Goal: Task Accomplishment & Management: Use online tool/utility

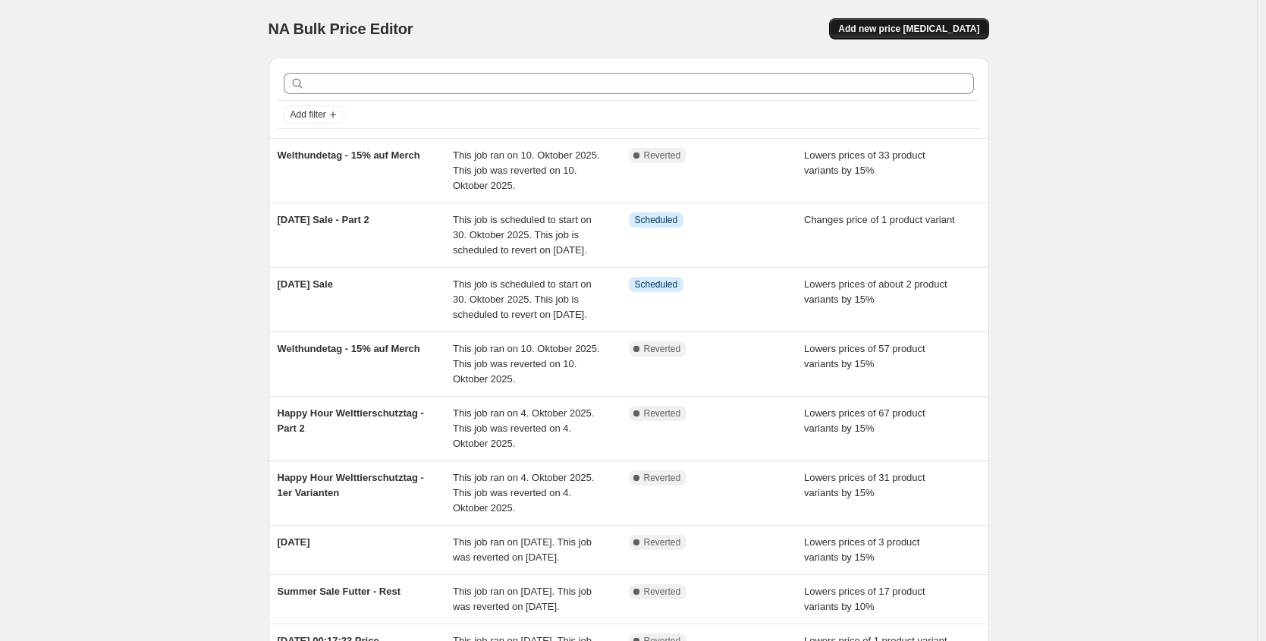
click at [909, 28] on span "Add new price [MEDICAL_DATA]" at bounding box center [908, 29] width 141 height 12
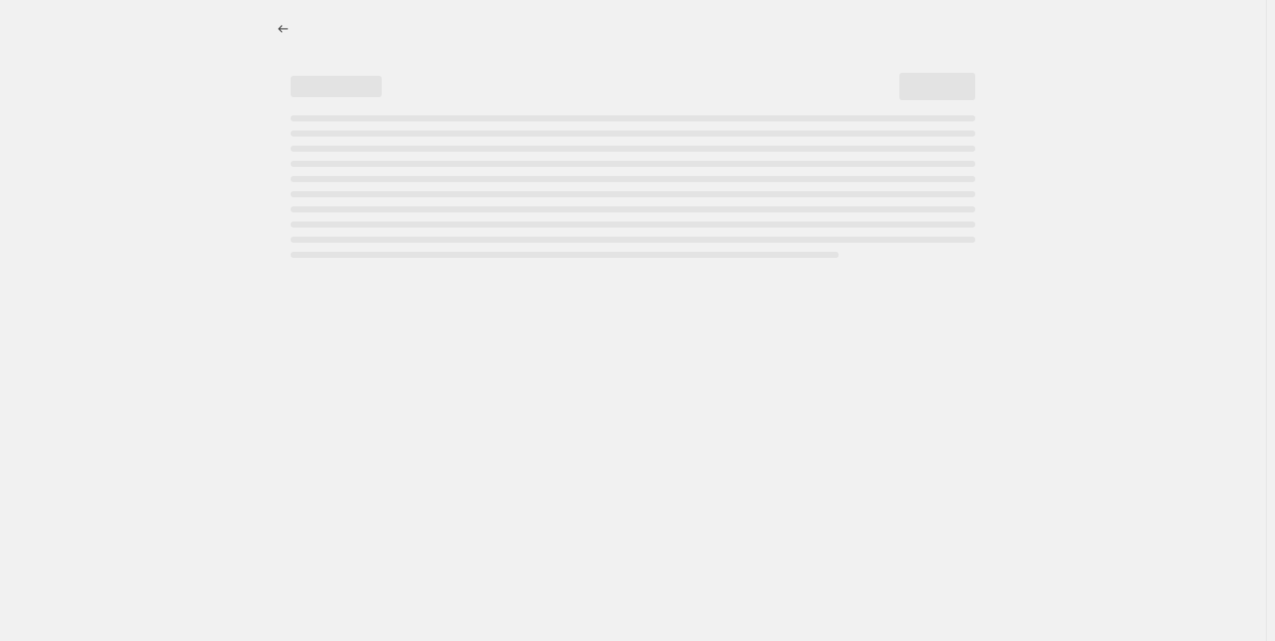
select select "percentage"
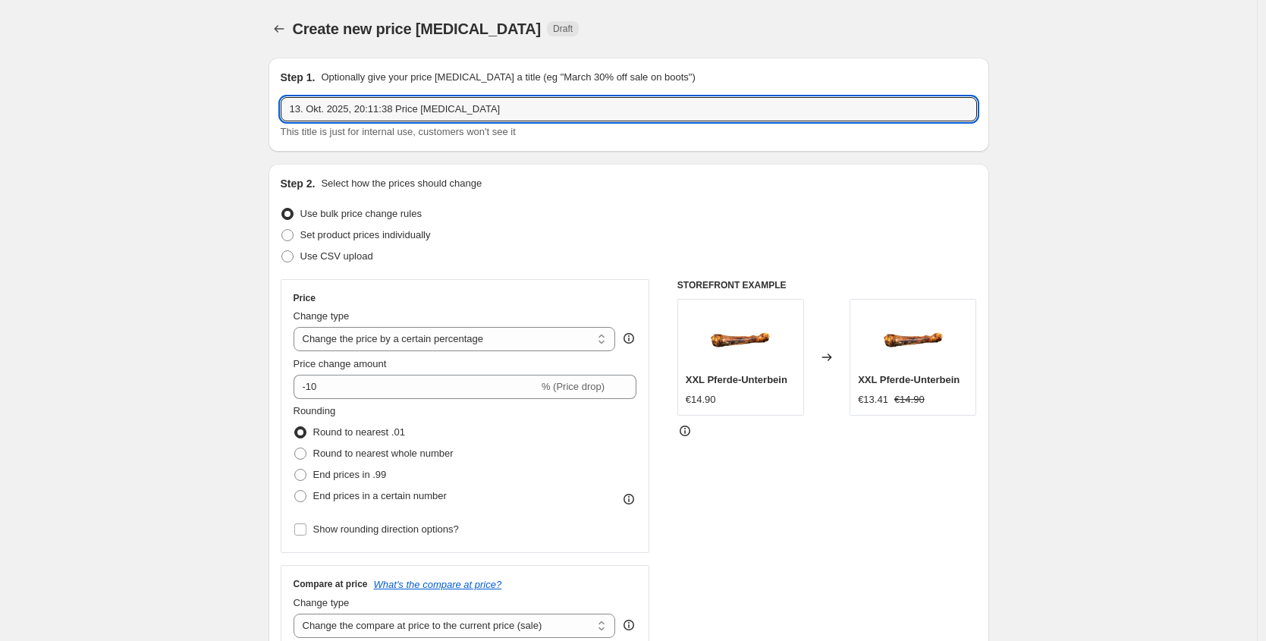
drag, startPoint x: 423, startPoint y: 108, endPoint x: 112, endPoint y: 72, distance: 313.1
type input "[PERSON_NAME] Tag"
click at [357, 385] on input "-10" at bounding box center [416, 387] width 245 height 24
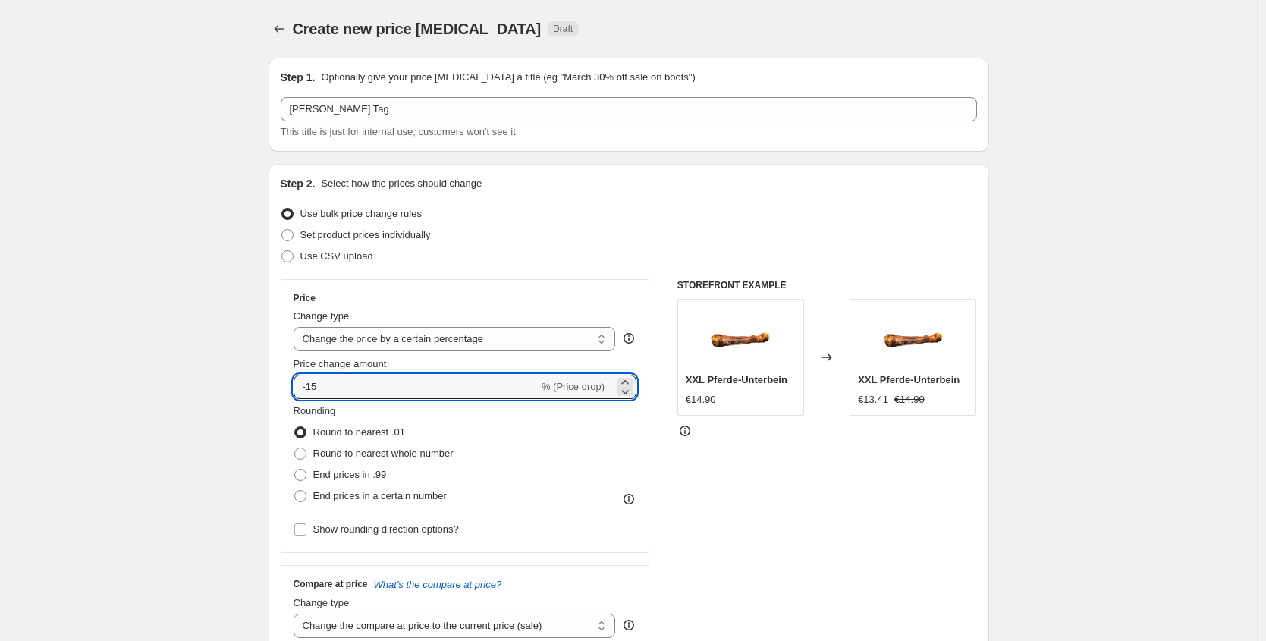
type input "-15"
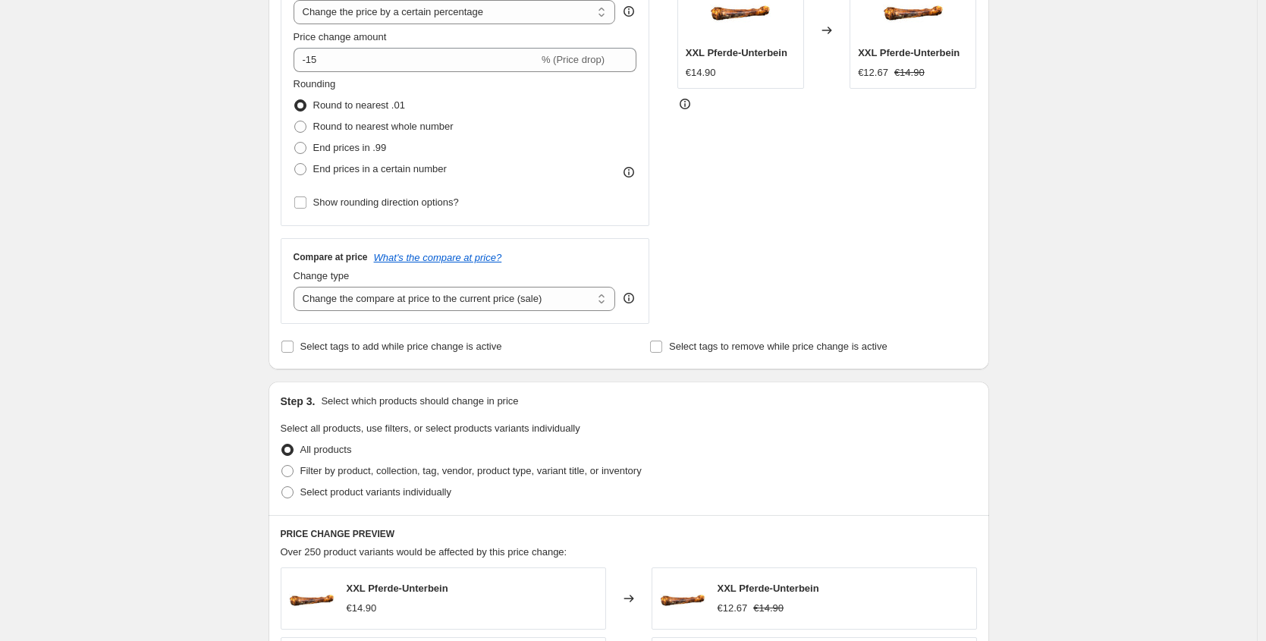
scroll to position [332, 0]
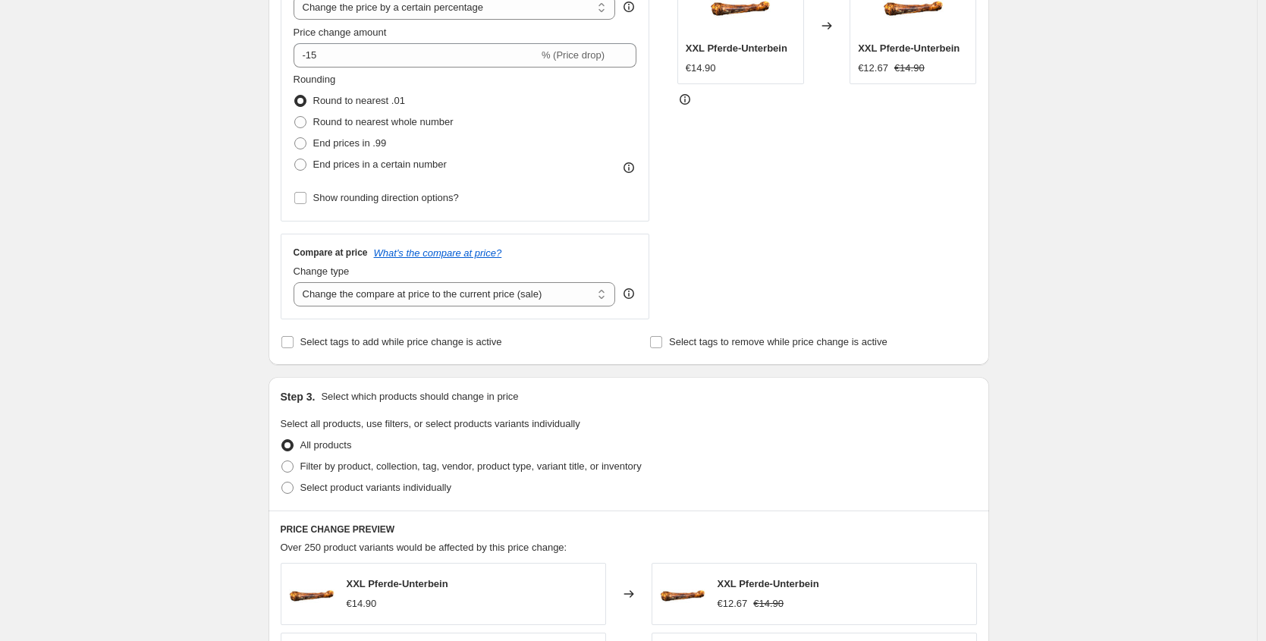
click at [395, 273] on div "Change type" at bounding box center [455, 271] width 322 height 15
click at [392, 296] on select "Change the compare at price to the current price (sale) Change the compare at p…" at bounding box center [455, 294] width 322 height 24
select select "no_change"
click at [297, 282] on select "Change the compare at price to the current price (sale) Change the compare at p…" at bounding box center [455, 294] width 322 height 24
click at [204, 357] on div "Create new price [MEDICAL_DATA]. This page is ready Create new price [MEDICAL_D…" at bounding box center [628, 426] width 1257 height 1517
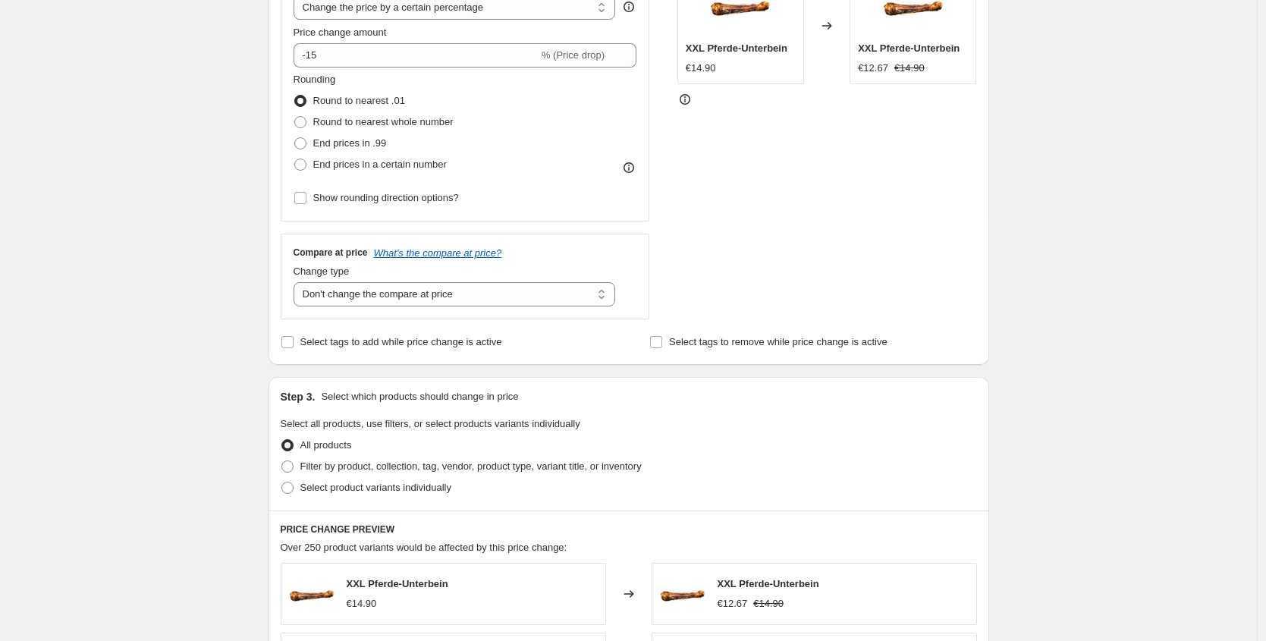
scroll to position [401, 0]
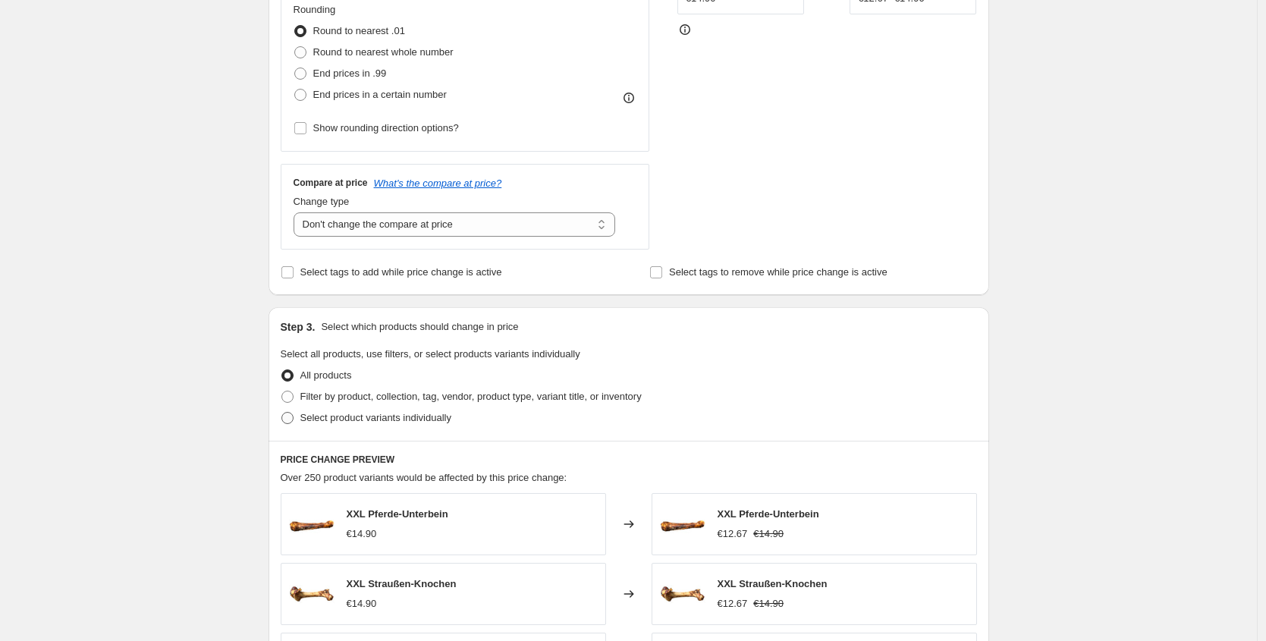
click at [313, 412] on span "Select product variants individually" at bounding box center [375, 417] width 151 height 11
click at [449, 420] on span "Select product variants individually" at bounding box center [375, 417] width 151 height 11
click at [282, 413] on input "Select product variants individually" at bounding box center [281, 412] width 1 height 1
radio input "true"
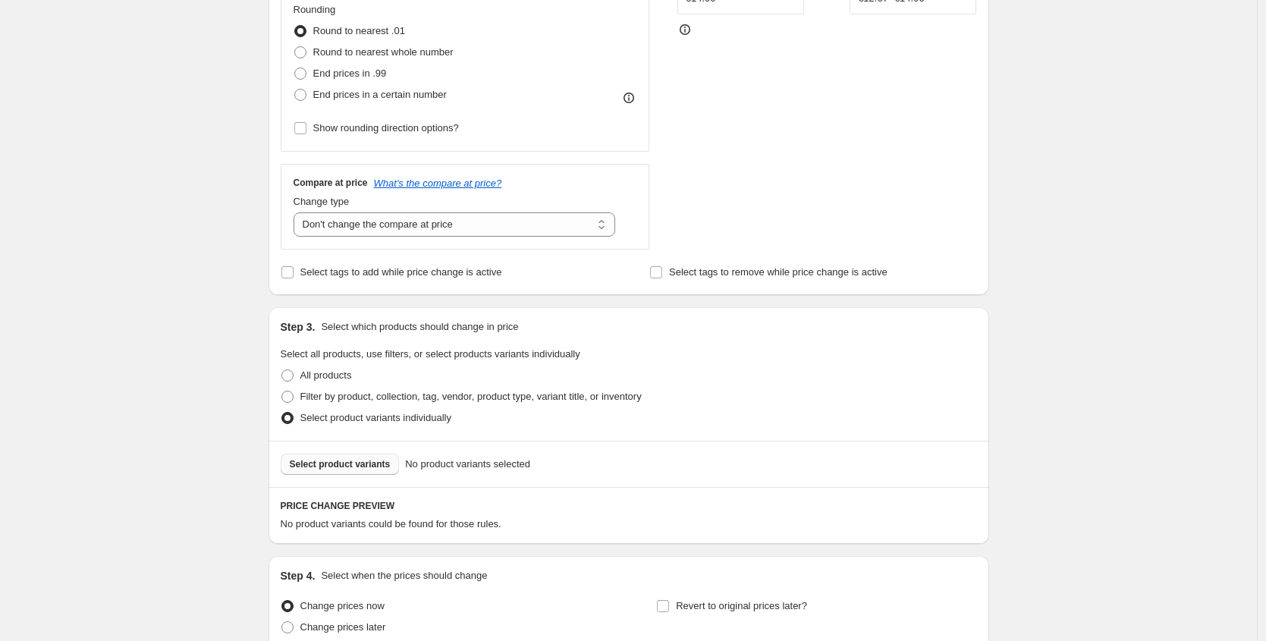
click at [358, 461] on span "Select product variants" at bounding box center [340, 464] width 101 height 12
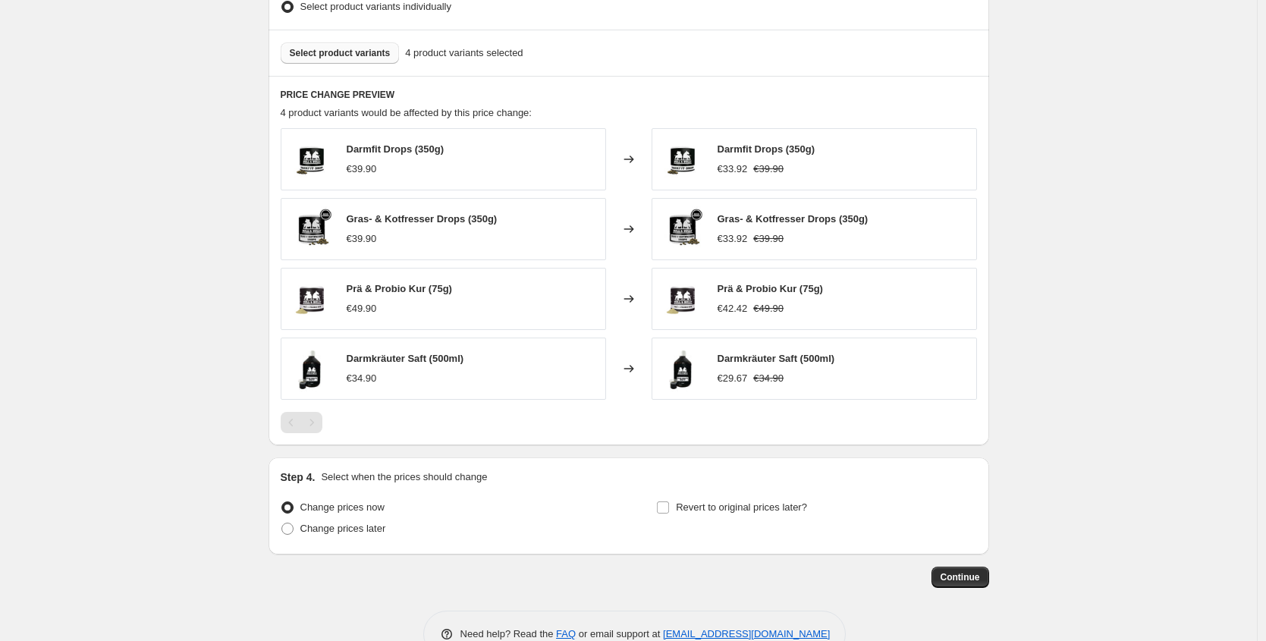
scroll to position [852, 0]
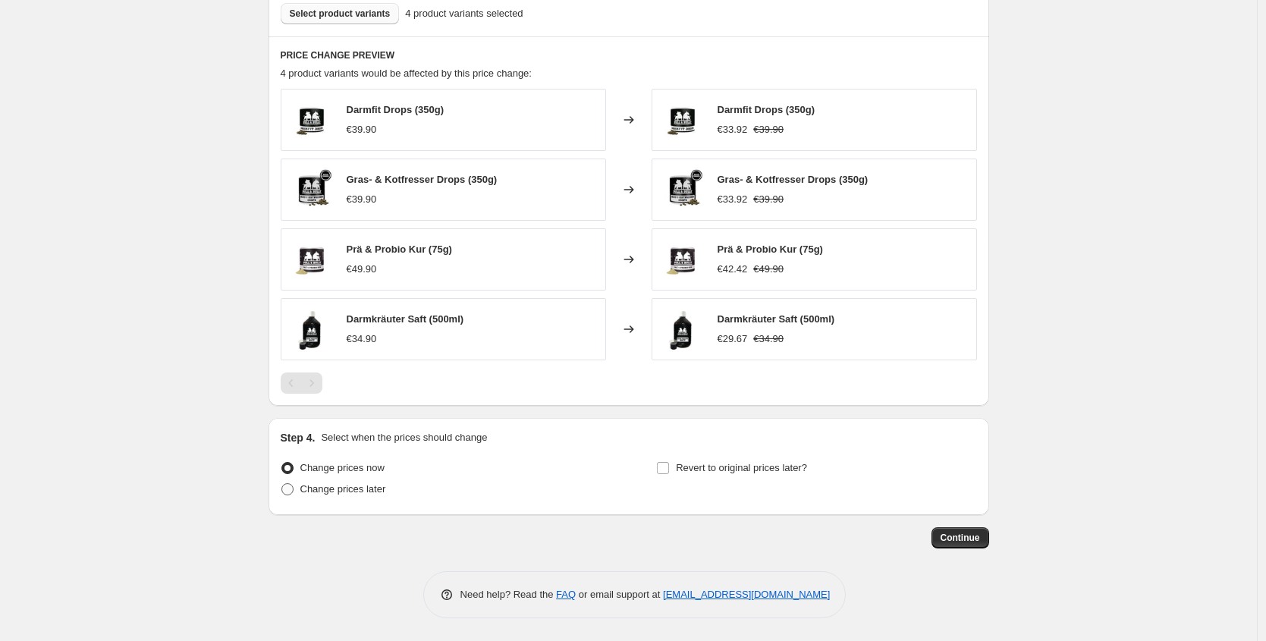
click at [370, 486] on span "Change prices later" at bounding box center [343, 488] width 86 height 11
click at [282, 484] on input "Change prices later" at bounding box center [281, 483] width 1 height 1
radio input "true"
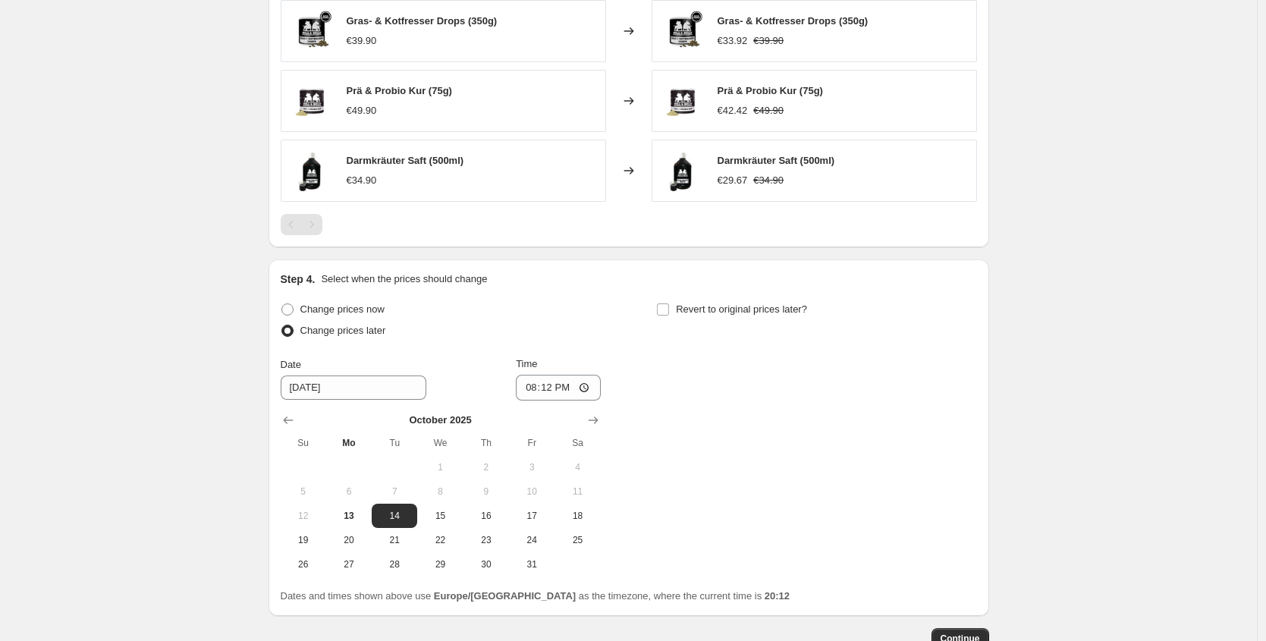
scroll to position [1024, 0]
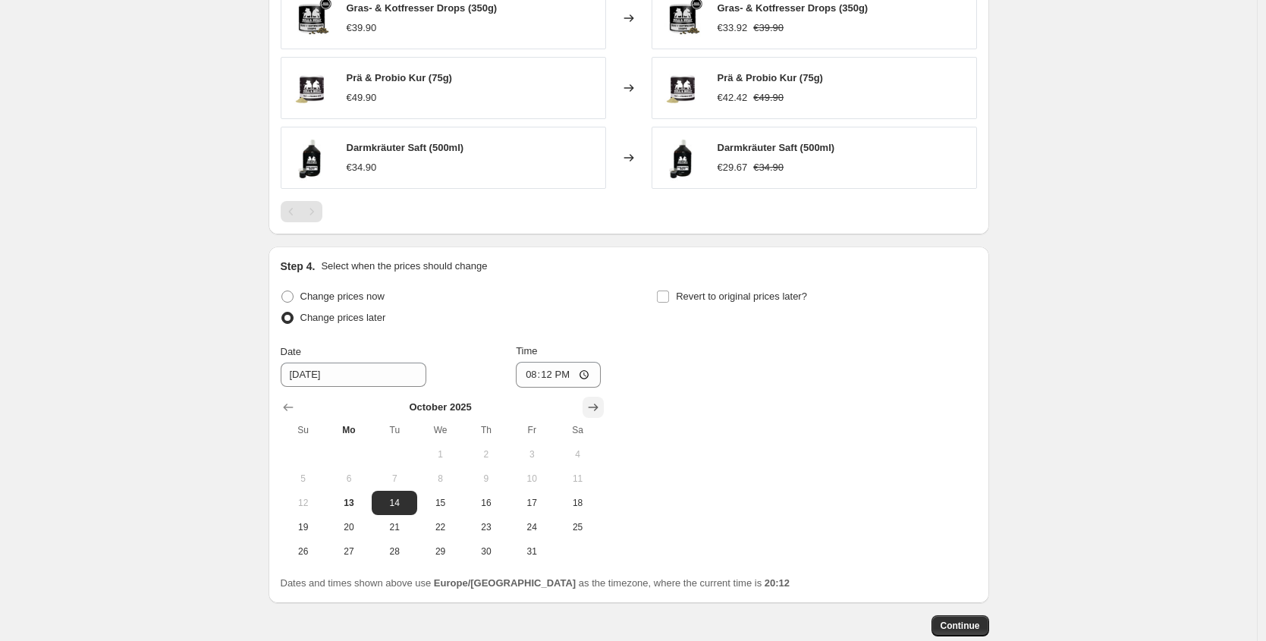
click at [588, 406] on button "Show next month, November 2025" at bounding box center [593, 407] width 21 height 21
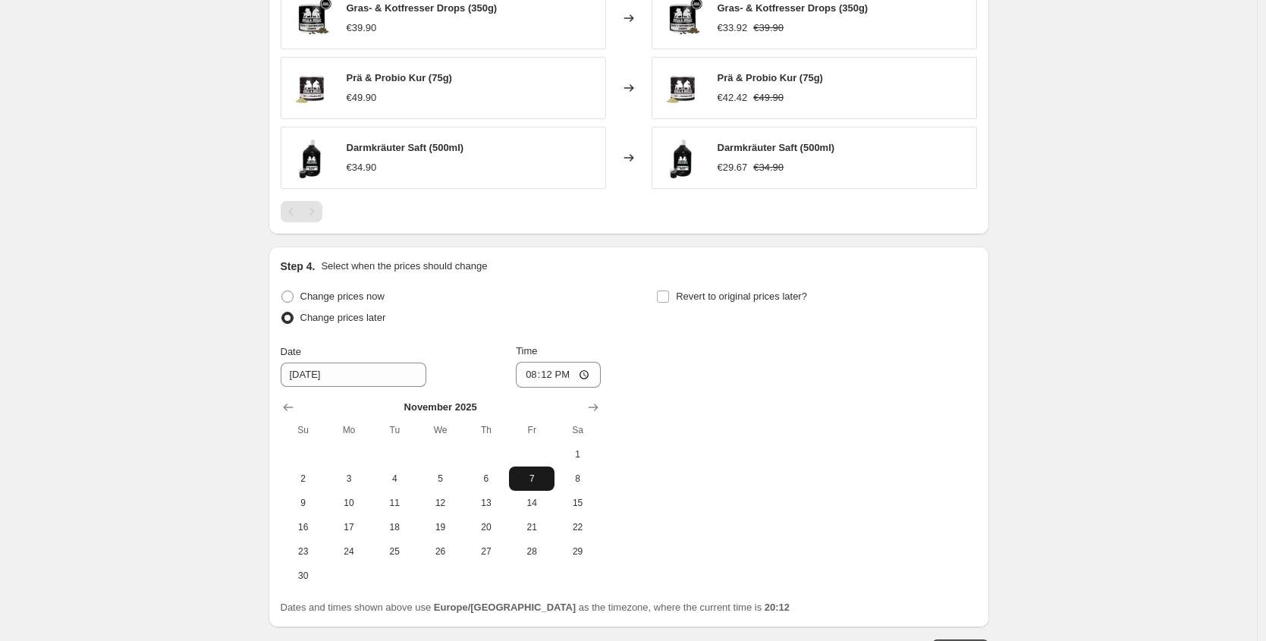
click at [533, 482] on span "7" at bounding box center [531, 479] width 33 height 12
type input "[DATE]"
click at [549, 379] on input "20:12" at bounding box center [558, 375] width 85 height 26
type input "00:05"
click at [740, 312] on div "Revert to original prices later?" at bounding box center [816, 309] width 320 height 46
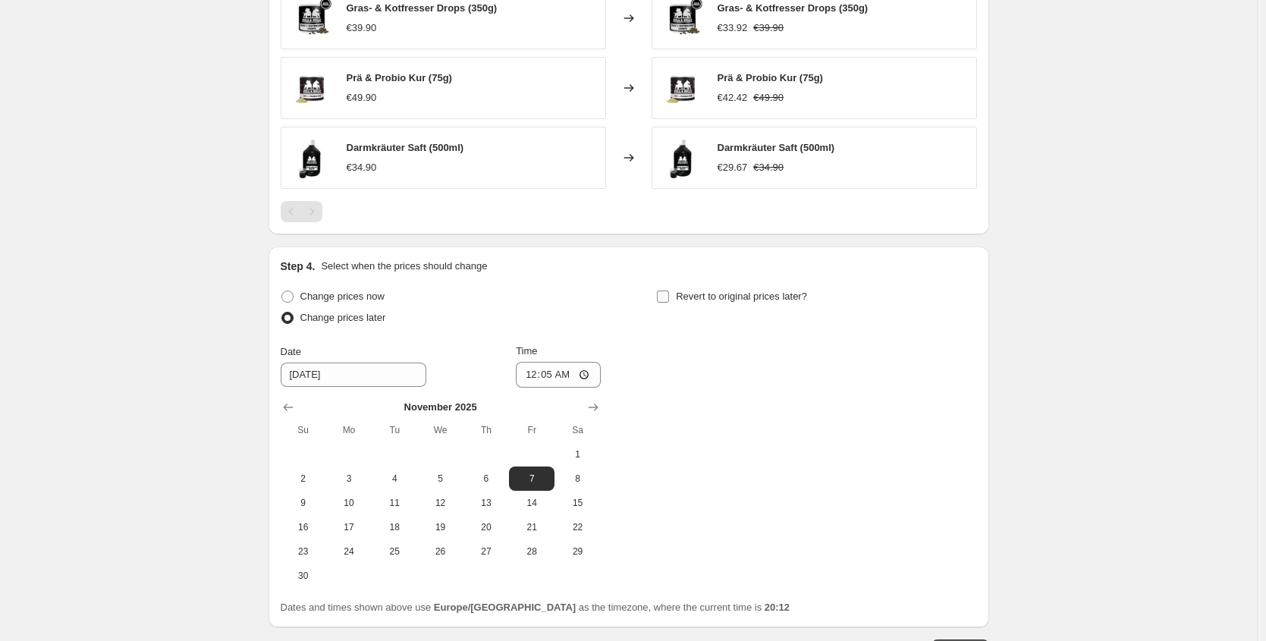
click at [741, 297] on span "Revert to original prices later?" at bounding box center [741, 296] width 131 height 11
click at [669, 297] on input "Revert to original prices later?" at bounding box center [663, 297] width 12 height 12
checkbox input "true"
click at [966, 403] on icon "Show next month, November 2025" at bounding box center [969, 407] width 15 height 15
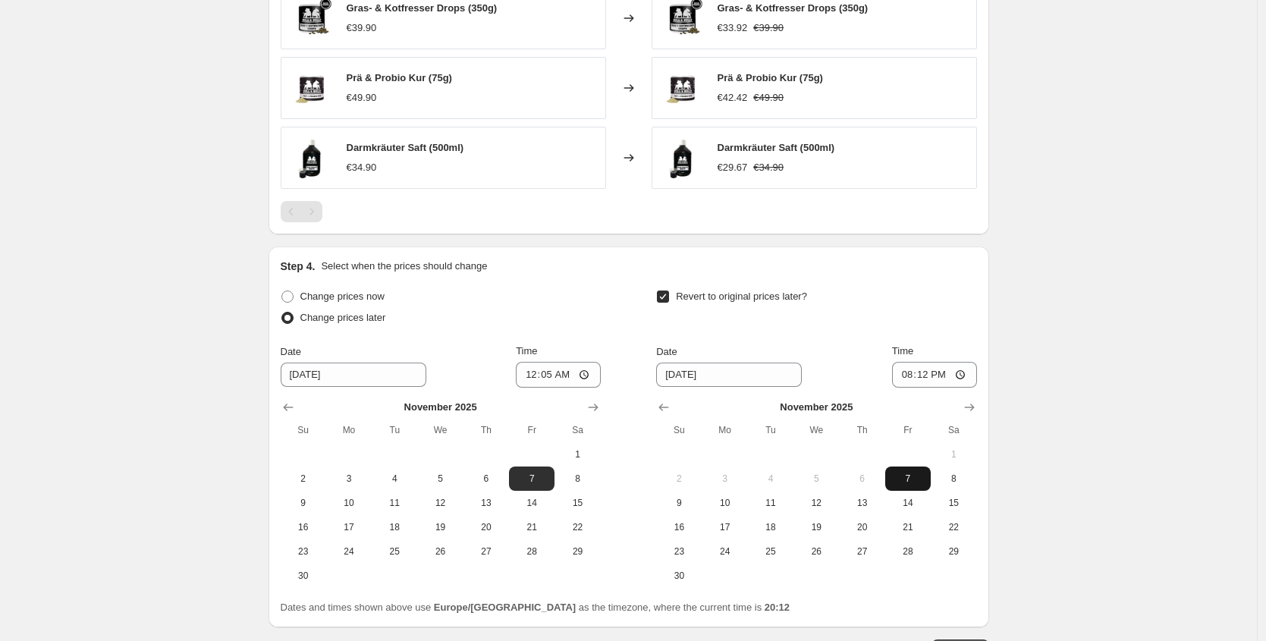
click at [900, 475] on span "7" at bounding box center [908, 479] width 33 height 12
type input "[DATE]"
click at [926, 370] on input "20:12" at bounding box center [934, 375] width 85 height 26
type input "23:59"
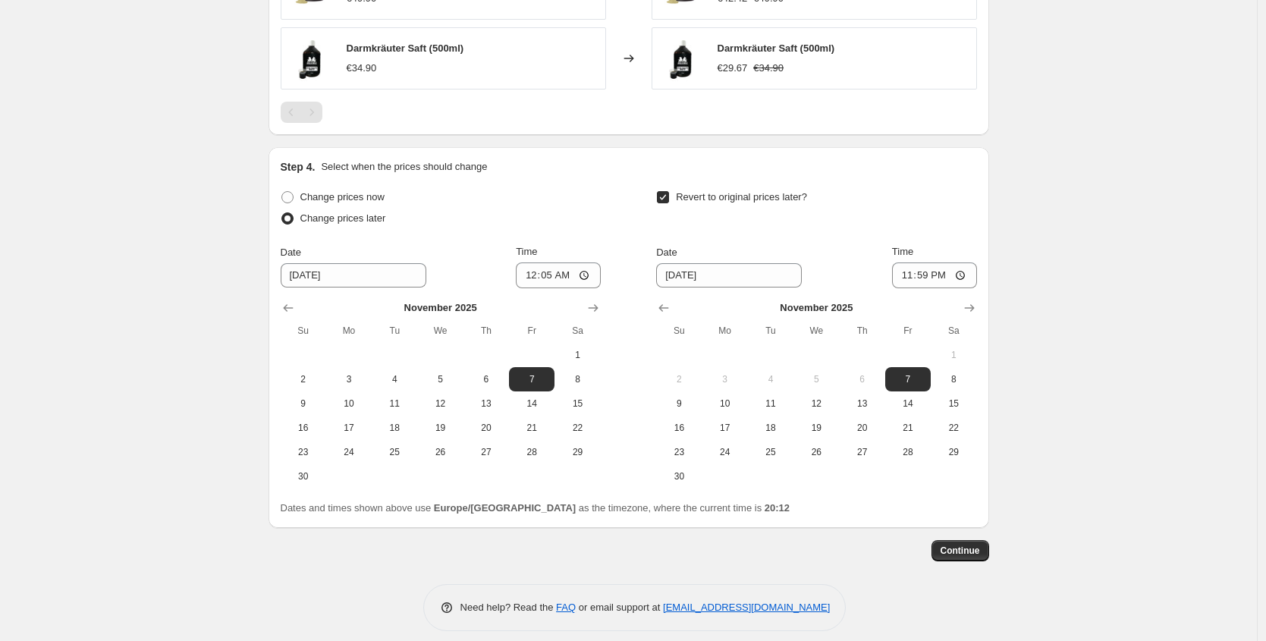
scroll to position [1136, 0]
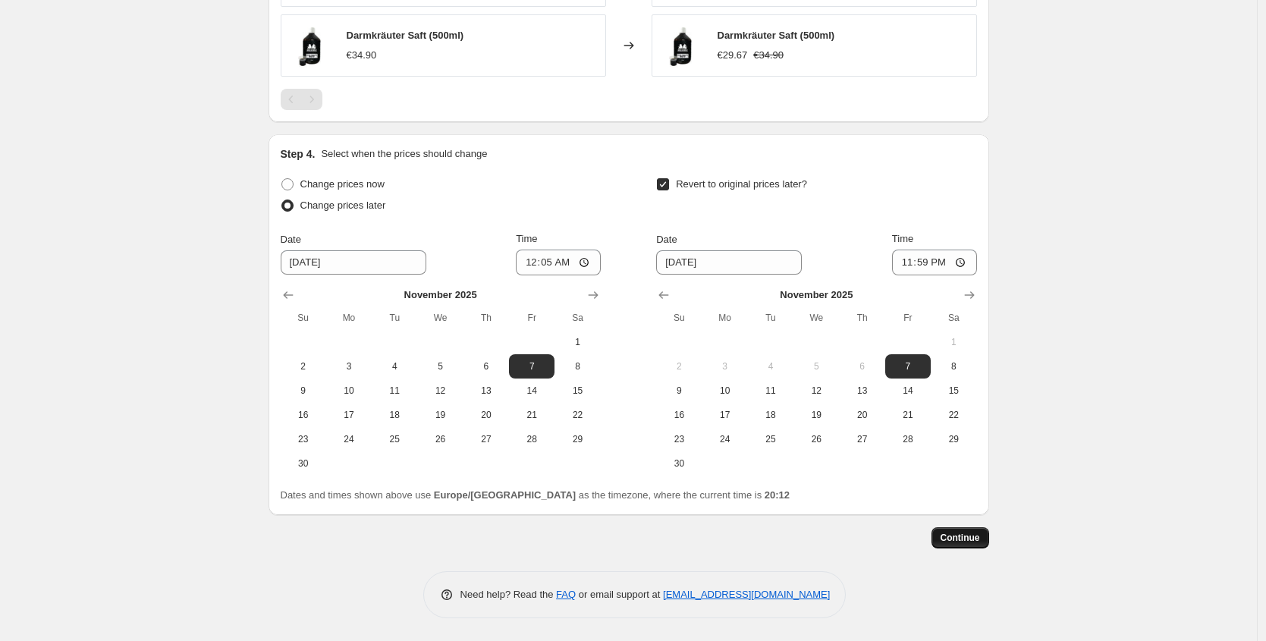
click at [941, 536] on button "Continue" at bounding box center [961, 537] width 58 height 21
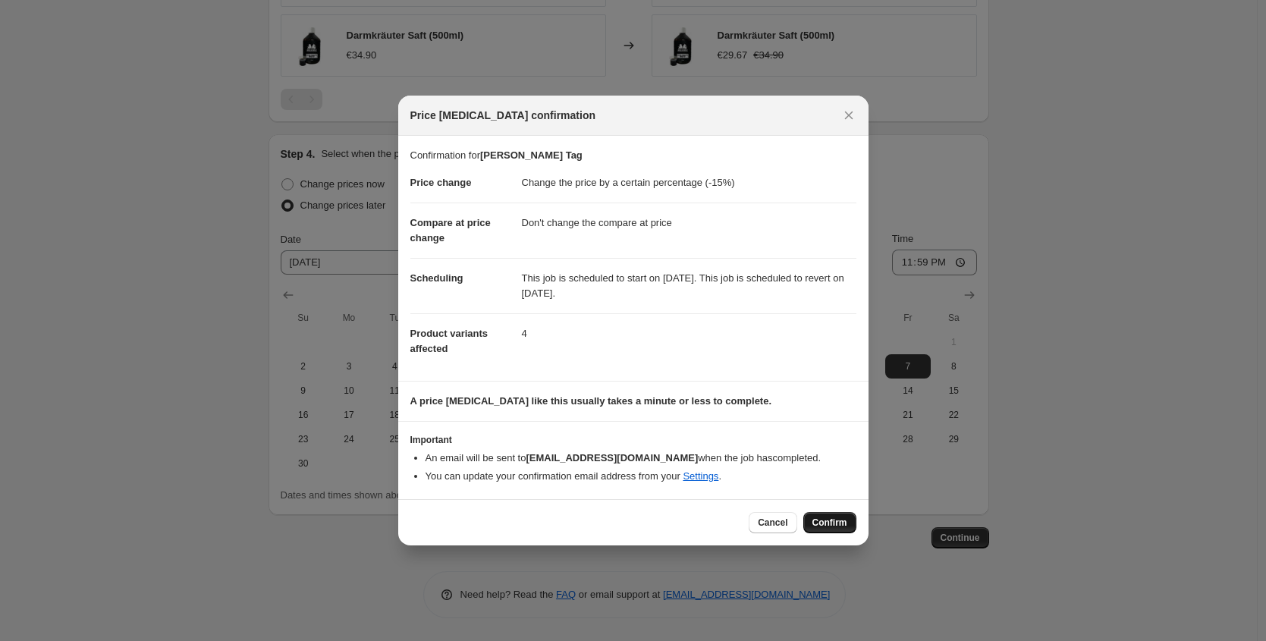
click at [843, 524] on span "Confirm" at bounding box center [830, 523] width 35 height 12
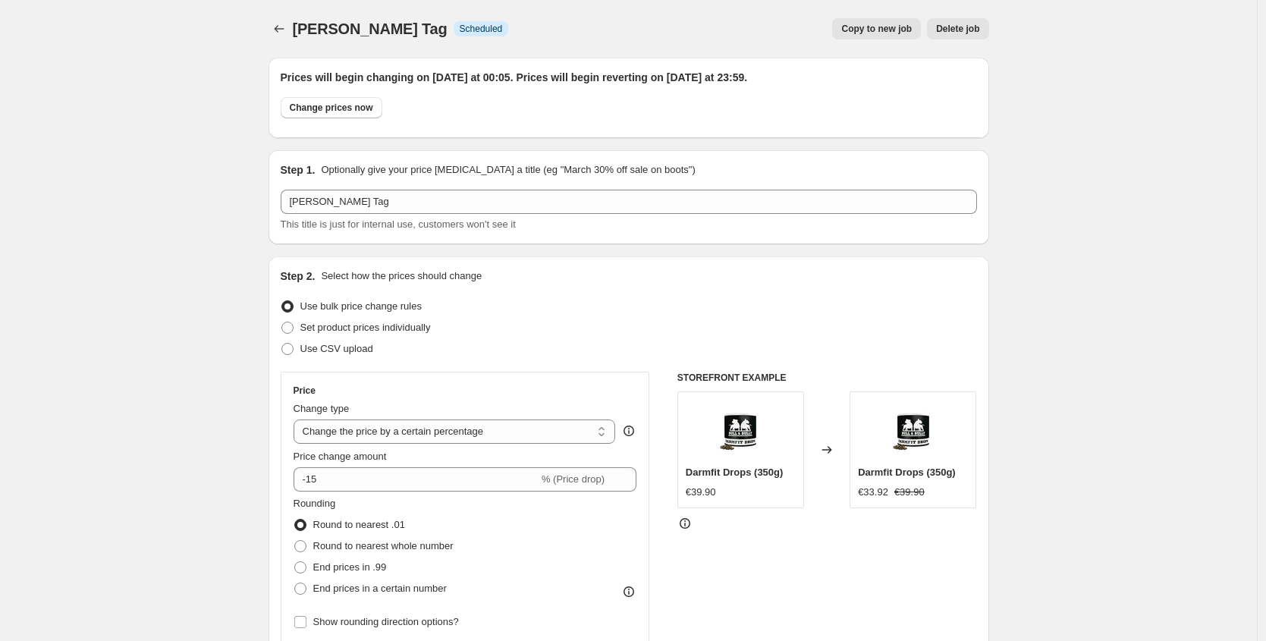
click at [272, 28] on button "Price change jobs" at bounding box center [279, 28] width 21 height 21
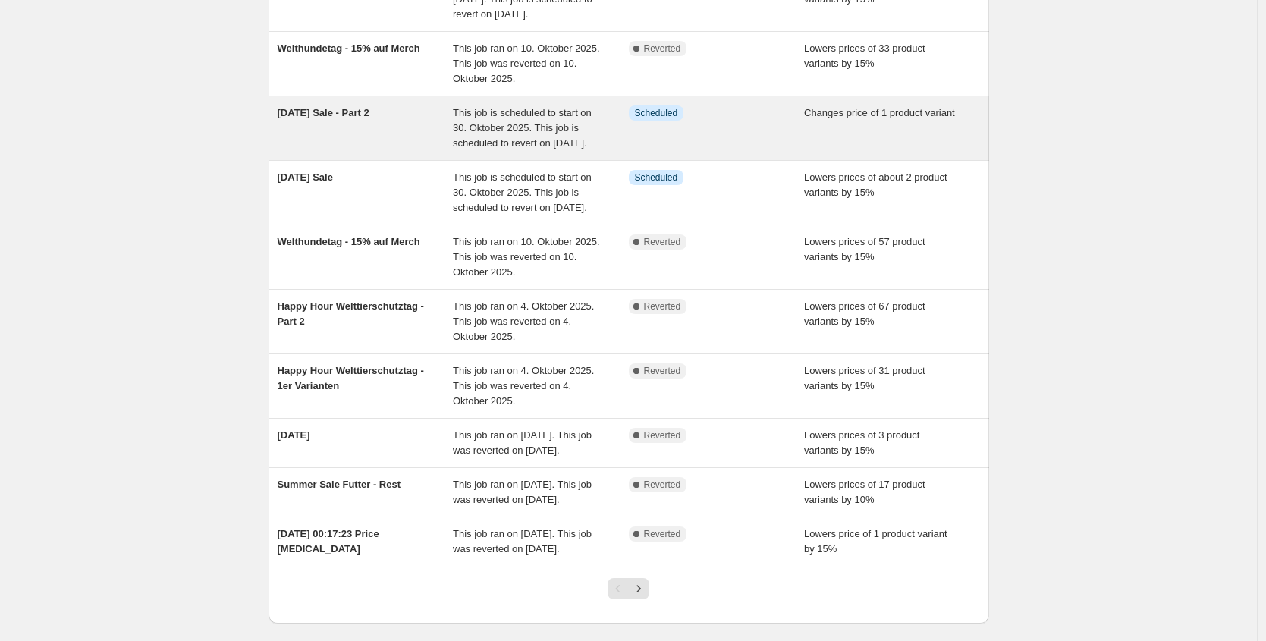
scroll to position [175, 0]
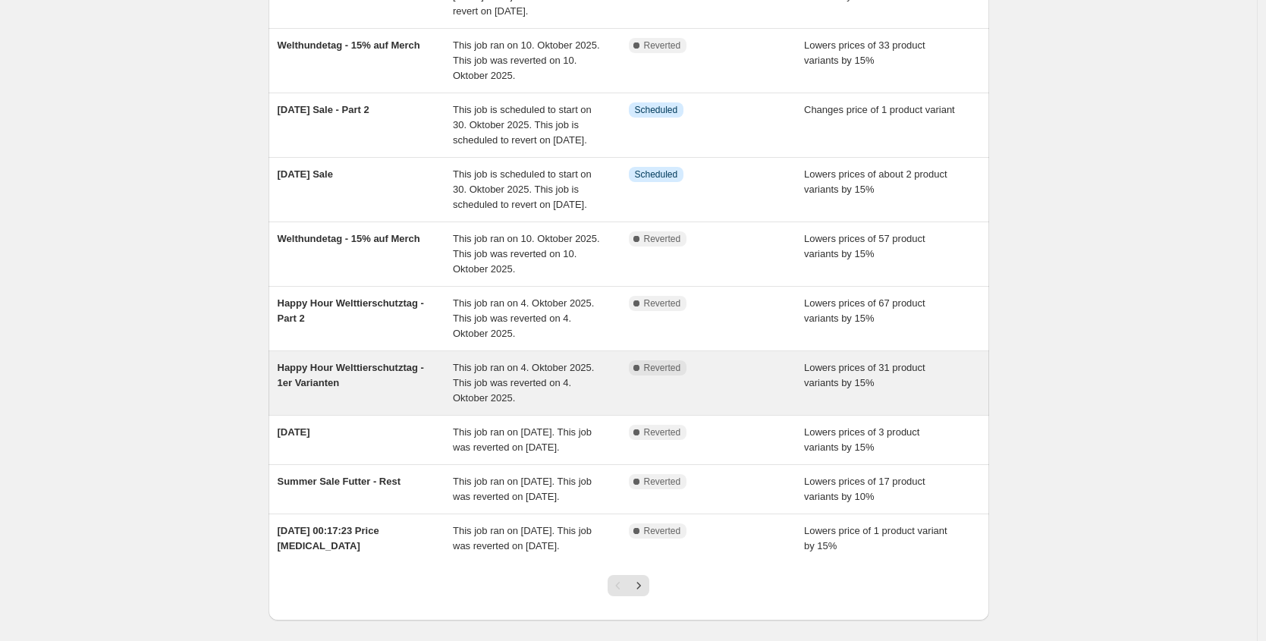
click at [492, 404] on span "This job ran on 4. Oktober 2025. This job was reverted on 4. Oktober 2025." at bounding box center [523, 383] width 141 height 42
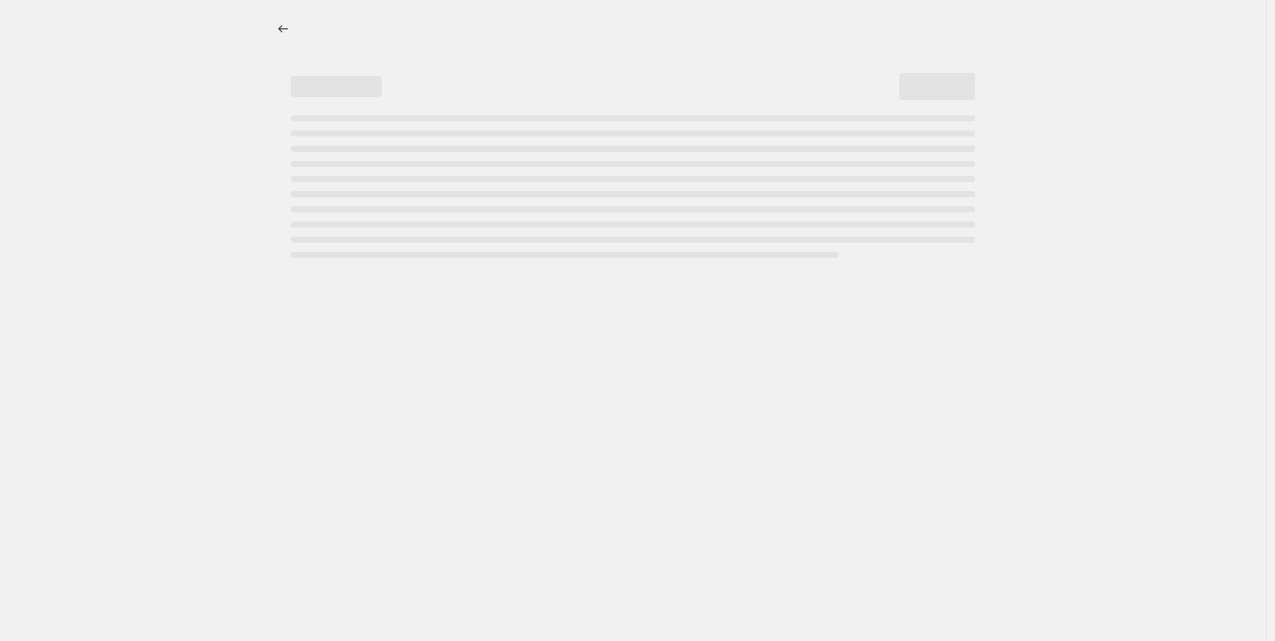
select select "percentage"
select select "no_change"
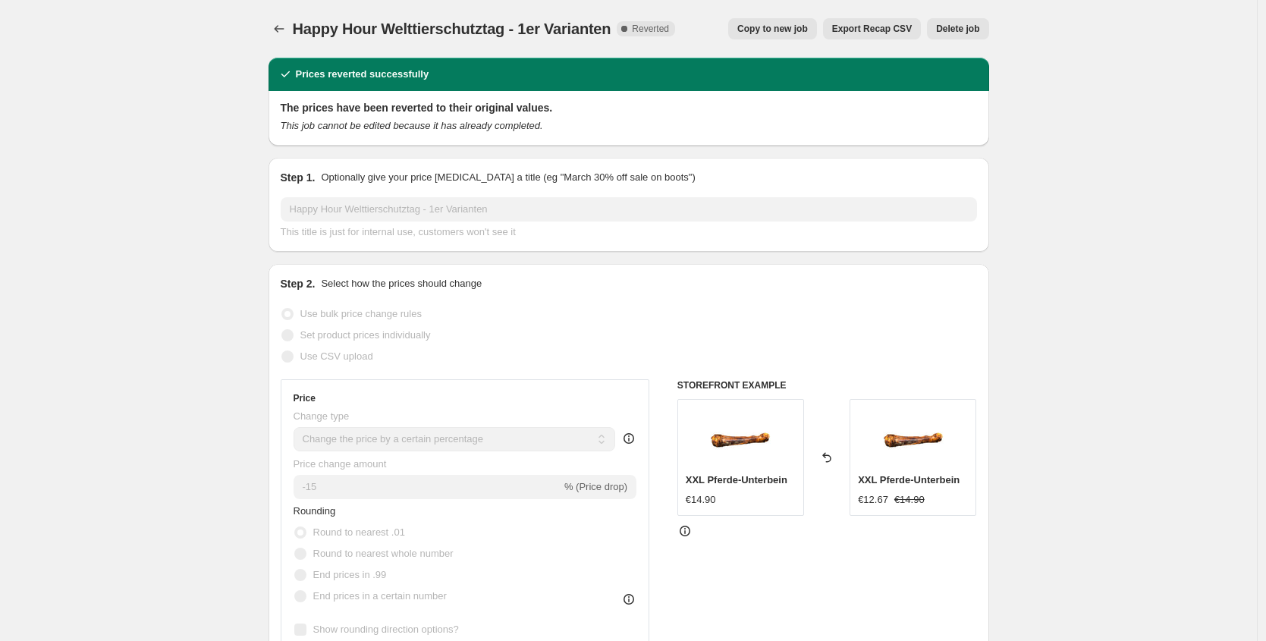
click at [796, 29] on span "Copy to new job" at bounding box center [772, 29] width 71 height 12
select select "percentage"
select select "no_change"
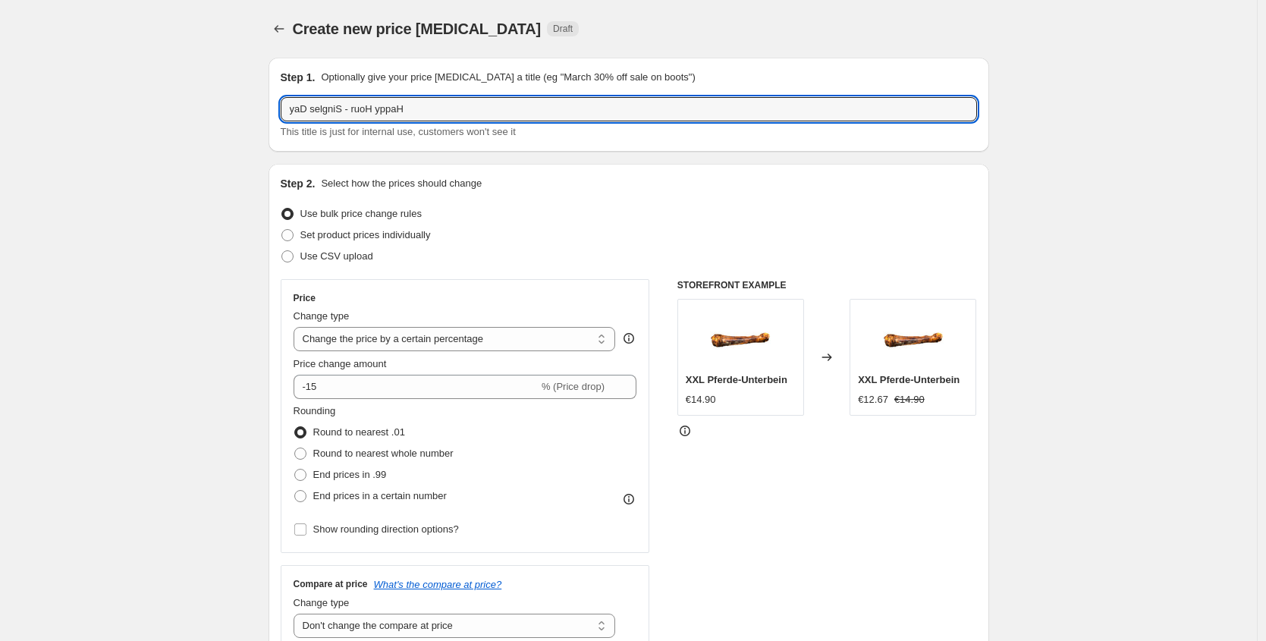
drag, startPoint x: 442, startPoint y: 119, endPoint x: 55, endPoint y: 77, distance: 388.4
type input "Happy Hour - [DATE] Part 1"
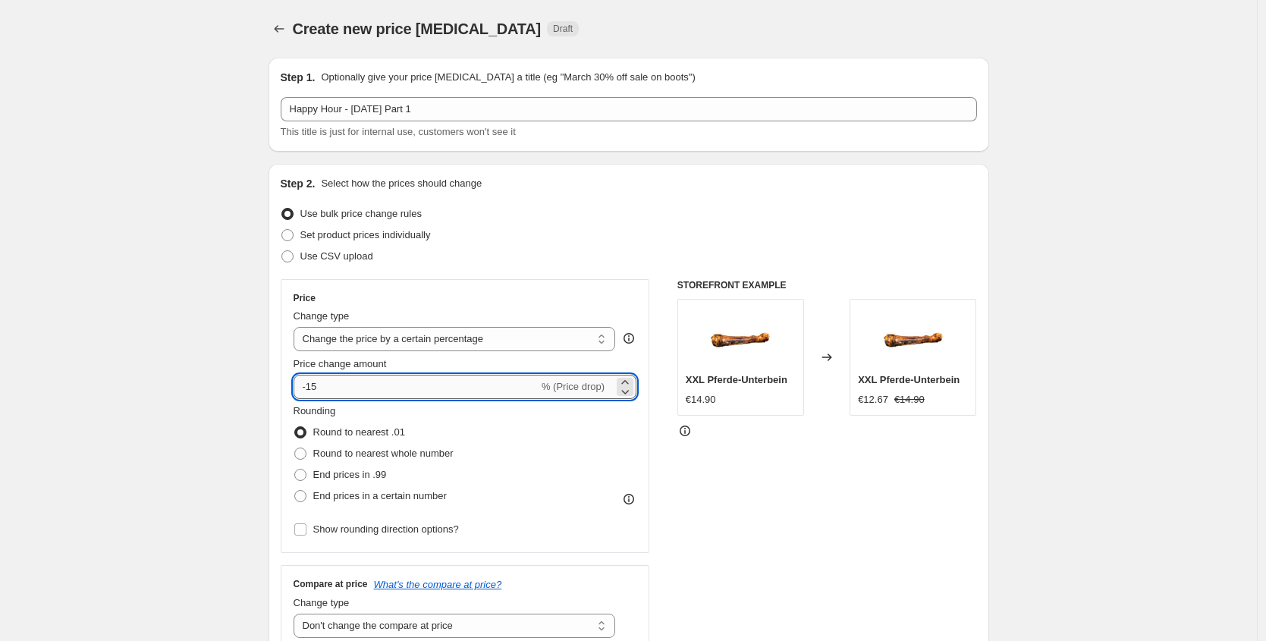
click at [369, 392] on input "-15" at bounding box center [416, 387] width 245 height 24
type input "-11"
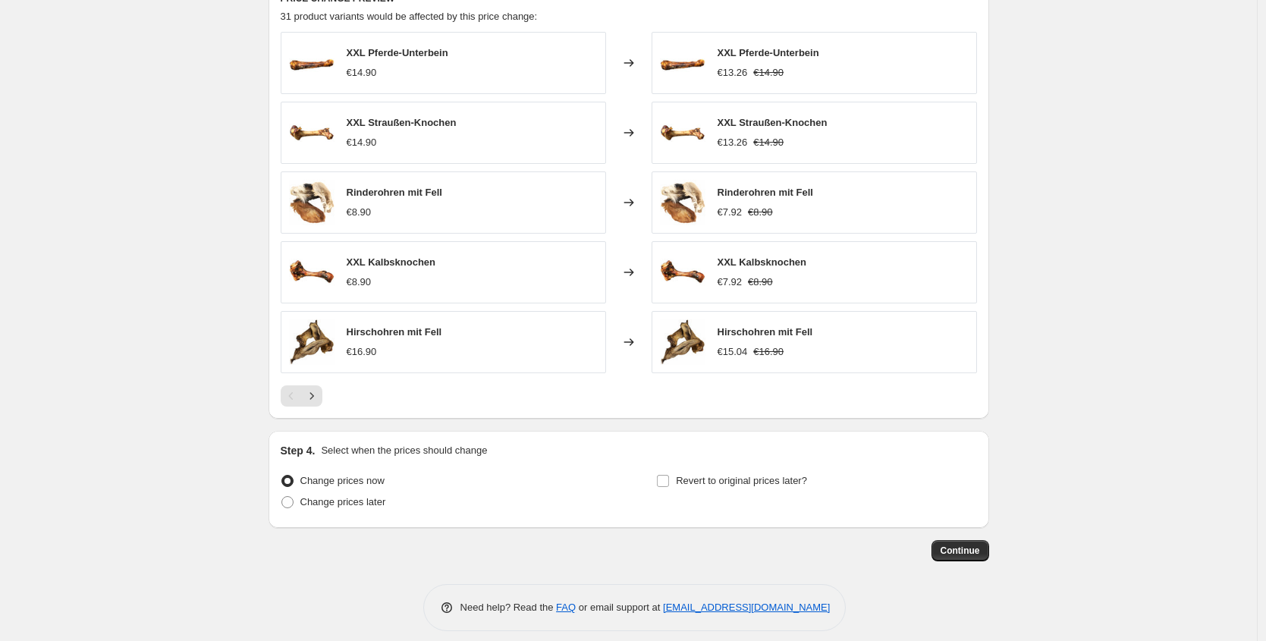
scroll to position [922, 0]
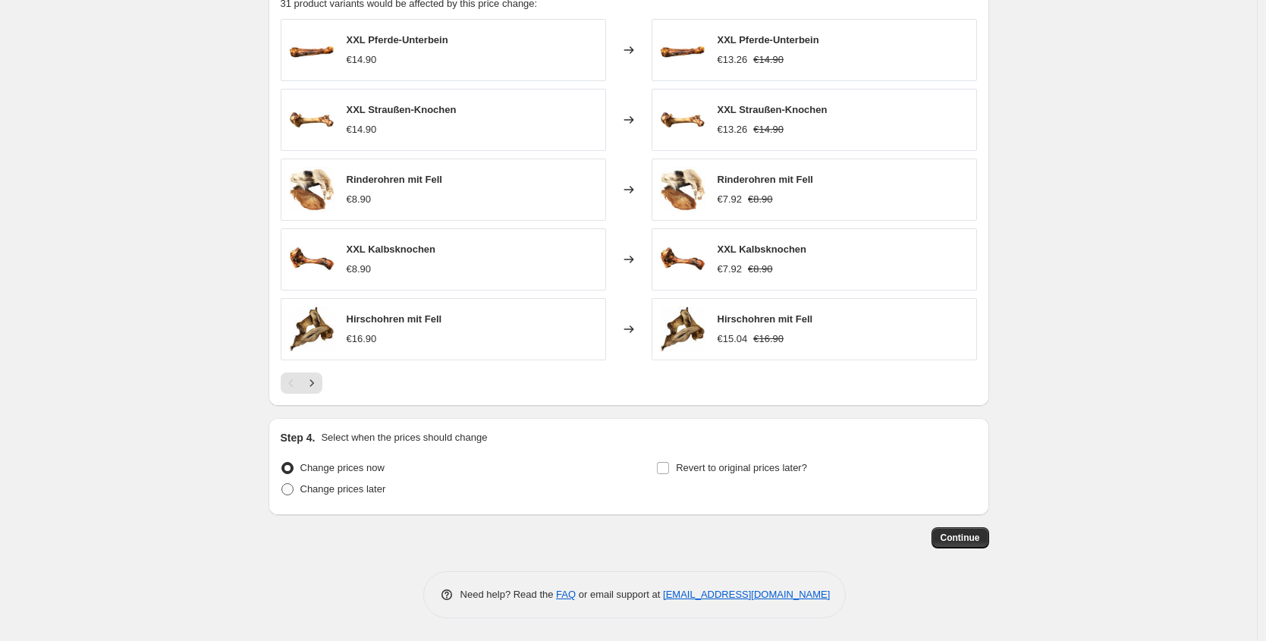
click at [373, 486] on span "Change prices later" at bounding box center [343, 488] width 86 height 11
click at [282, 484] on input "Change prices later" at bounding box center [281, 483] width 1 height 1
radio input "true"
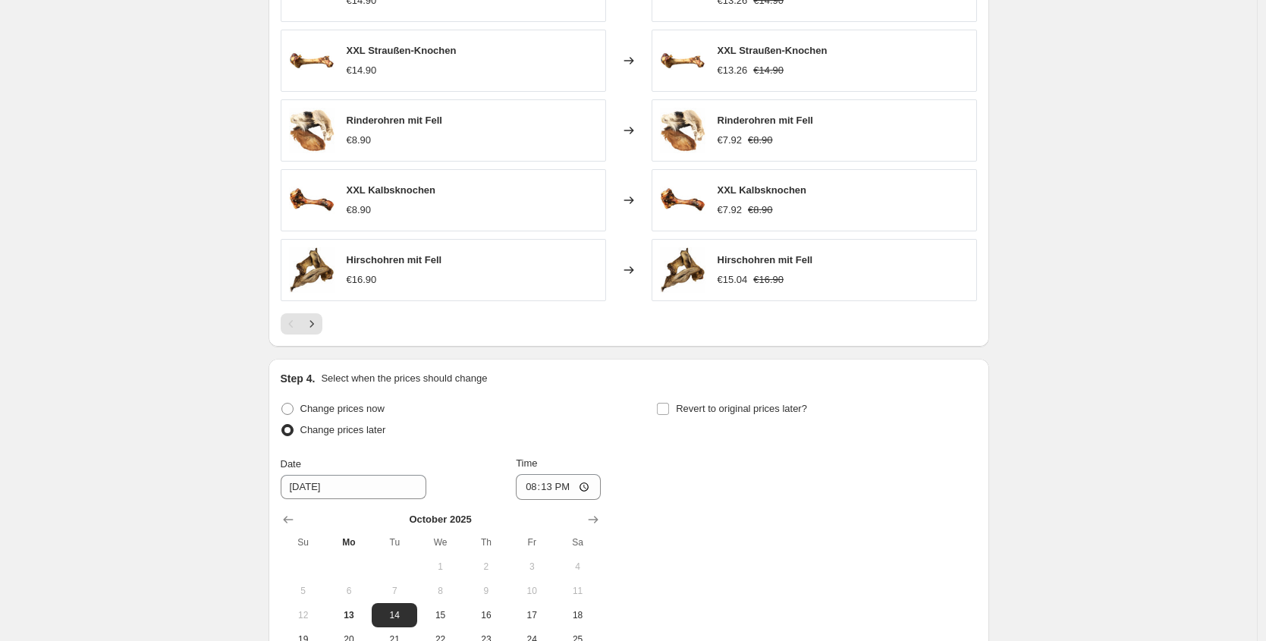
scroll to position [1114, 0]
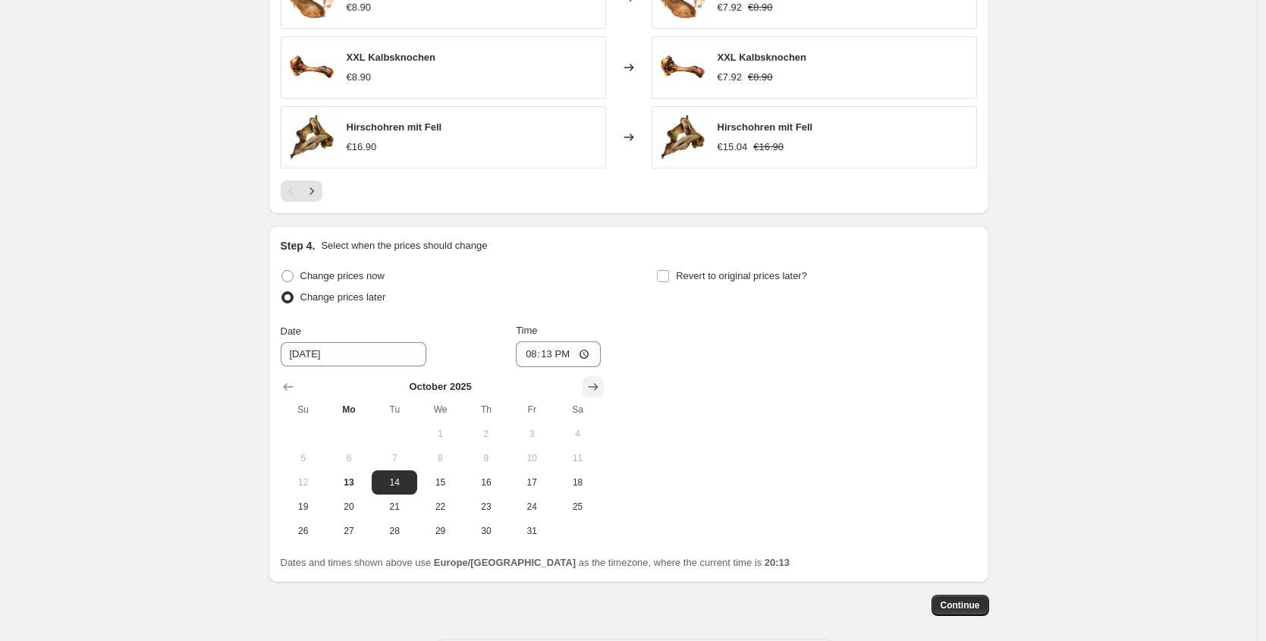
click at [591, 384] on icon "Show next month, November 2025" at bounding box center [593, 386] width 15 height 15
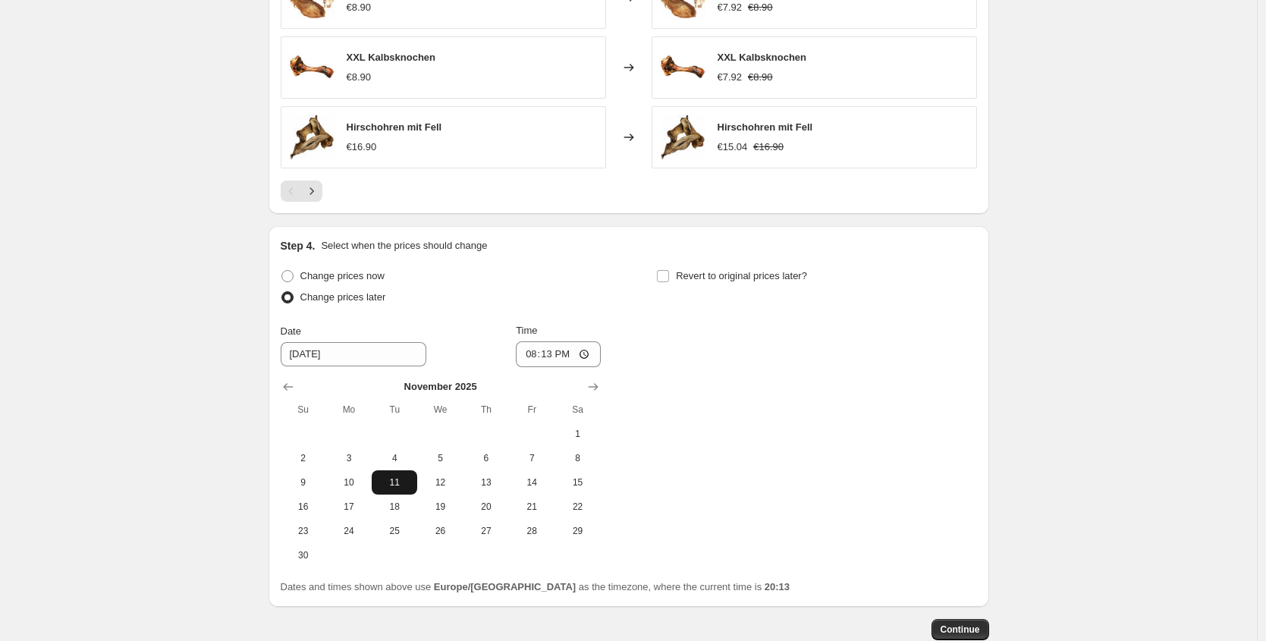
click at [389, 487] on span "11" at bounding box center [394, 482] width 33 height 12
type input "[DATE]"
click at [537, 332] on span "Time" at bounding box center [526, 330] width 21 height 11
click at [553, 341] on input "20:13" at bounding box center [558, 354] width 85 height 26
type input "19:40"
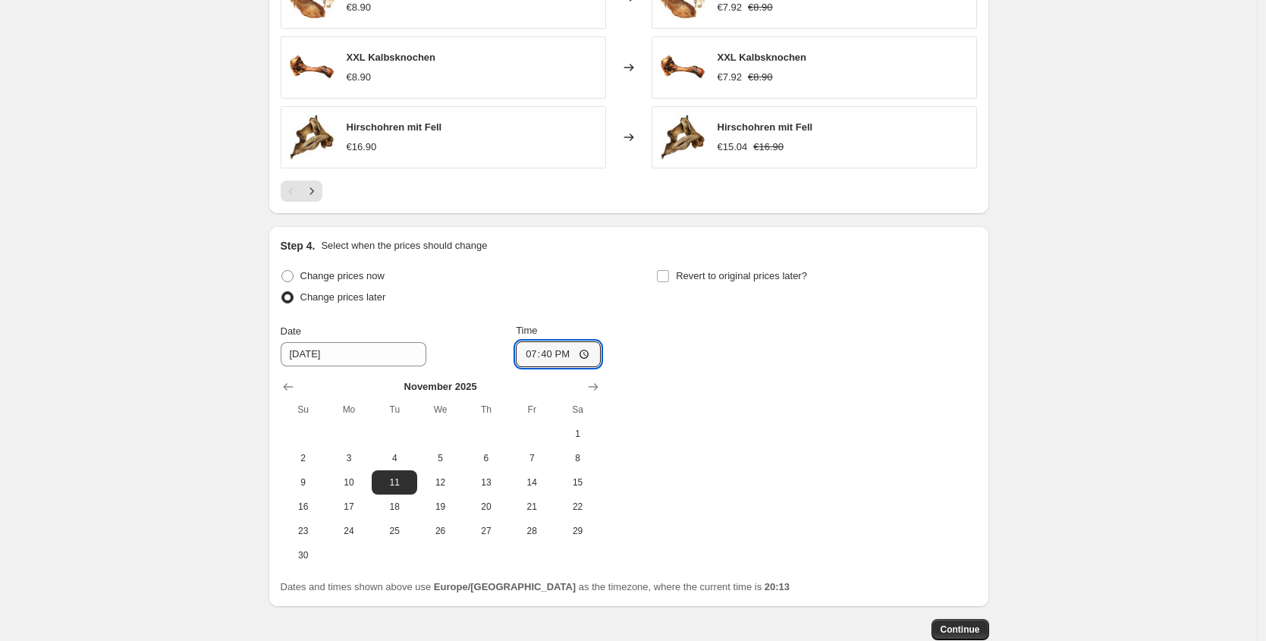
click at [719, 336] on div "Change prices now Change prices later Date [DATE] Time 19:40 [DATE] Su Mo Tu We…" at bounding box center [629, 417] width 697 height 302
click at [728, 278] on span "Revert to original prices later?" at bounding box center [741, 275] width 131 height 11
click at [669, 278] on input "Revert to original prices later?" at bounding box center [663, 276] width 12 height 12
checkbox input "true"
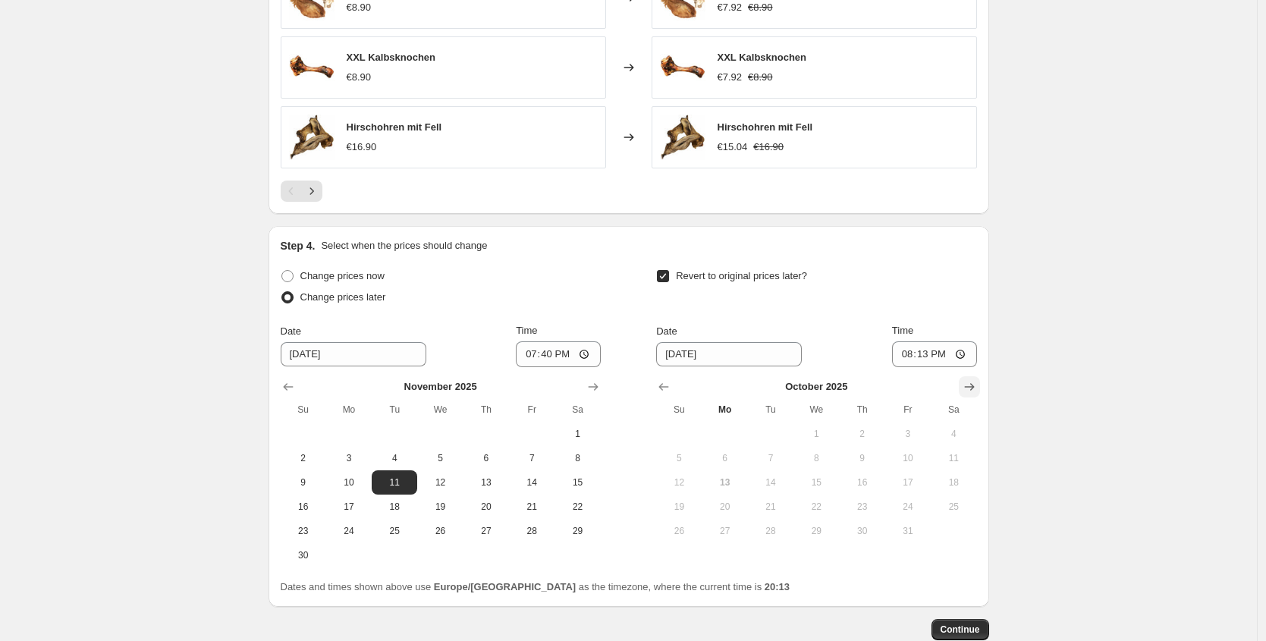
click at [976, 384] on icon "Show next month, November 2025" at bounding box center [969, 386] width 15 height 15
click at [788, 485] on span "11" at bounding box center [770, 482] width 33 height 12
type input "[DATE]"
click at [925, 356] on input "20:13" at bounding box center [934, 354] width 85 height 26
type input "21:15"
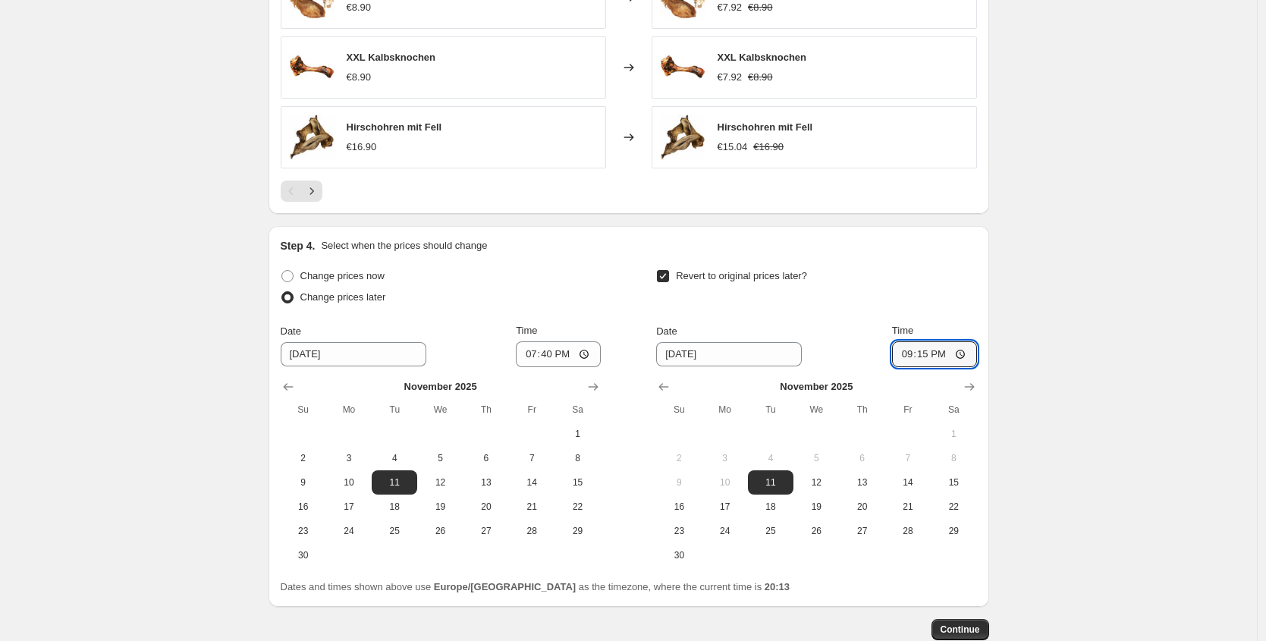
click at [975, 634] on span "Continue" at bounding box center [960, 630] width 39 height 12
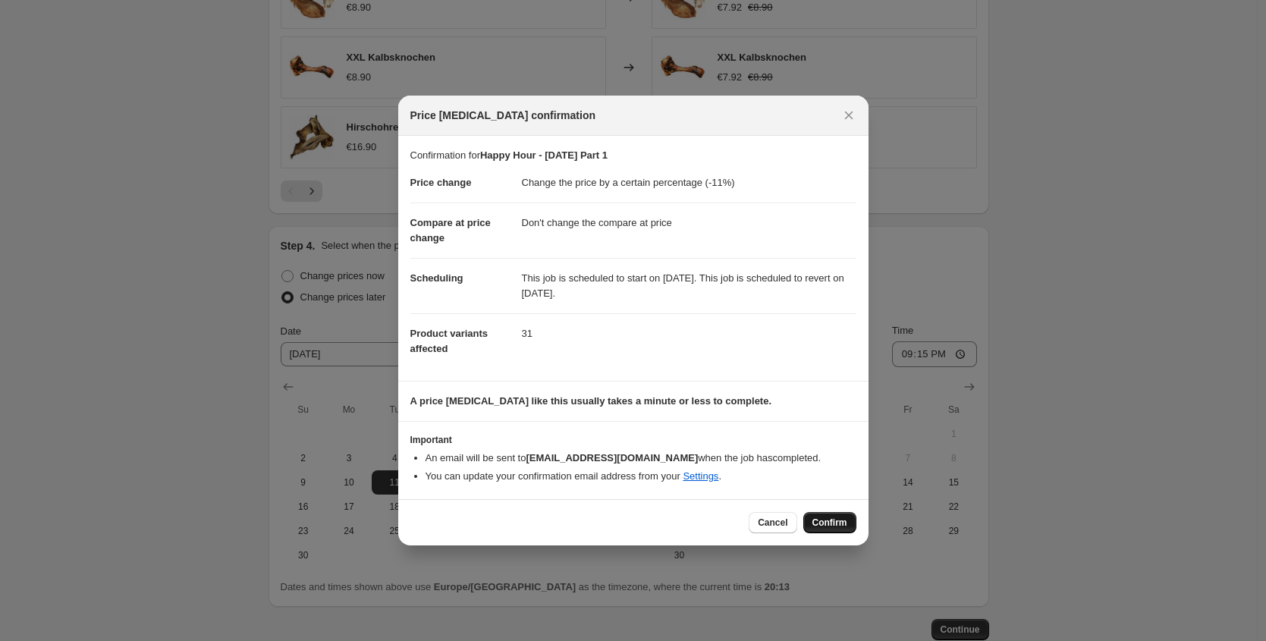
click at [838, 517] on span "Confirm" at bounding box center [830, 523] width 35 height 12
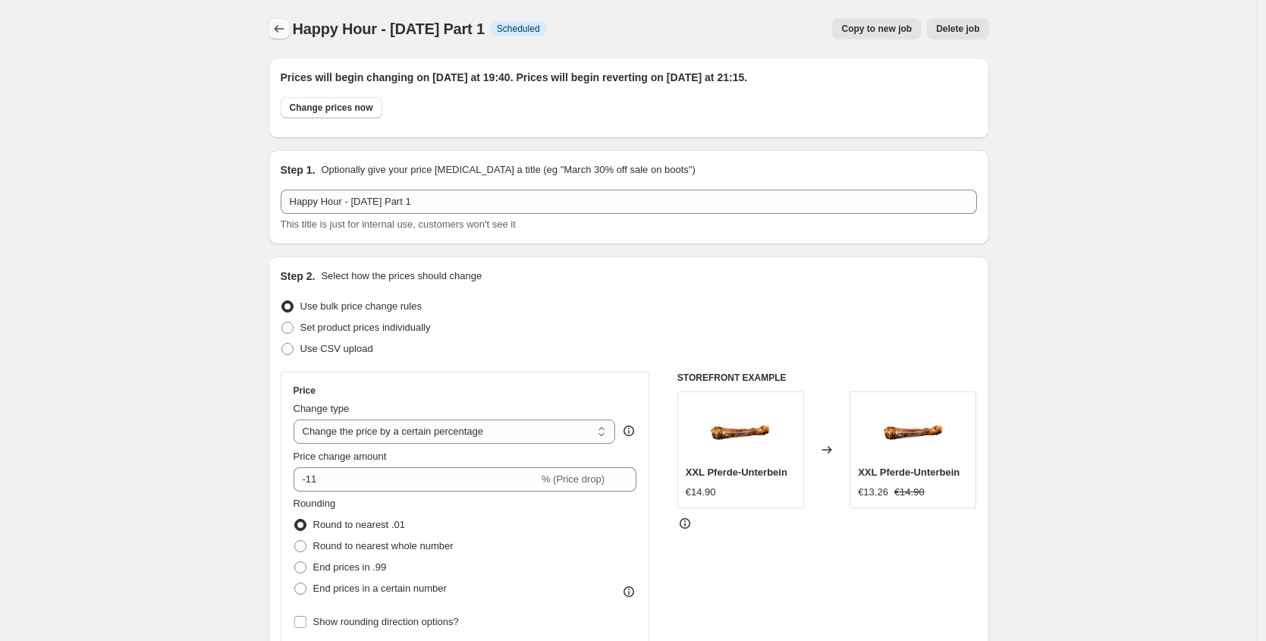
click at [283, 33] on icon "Price change jobs" at bounding box center [279, 28] width 15 height 15
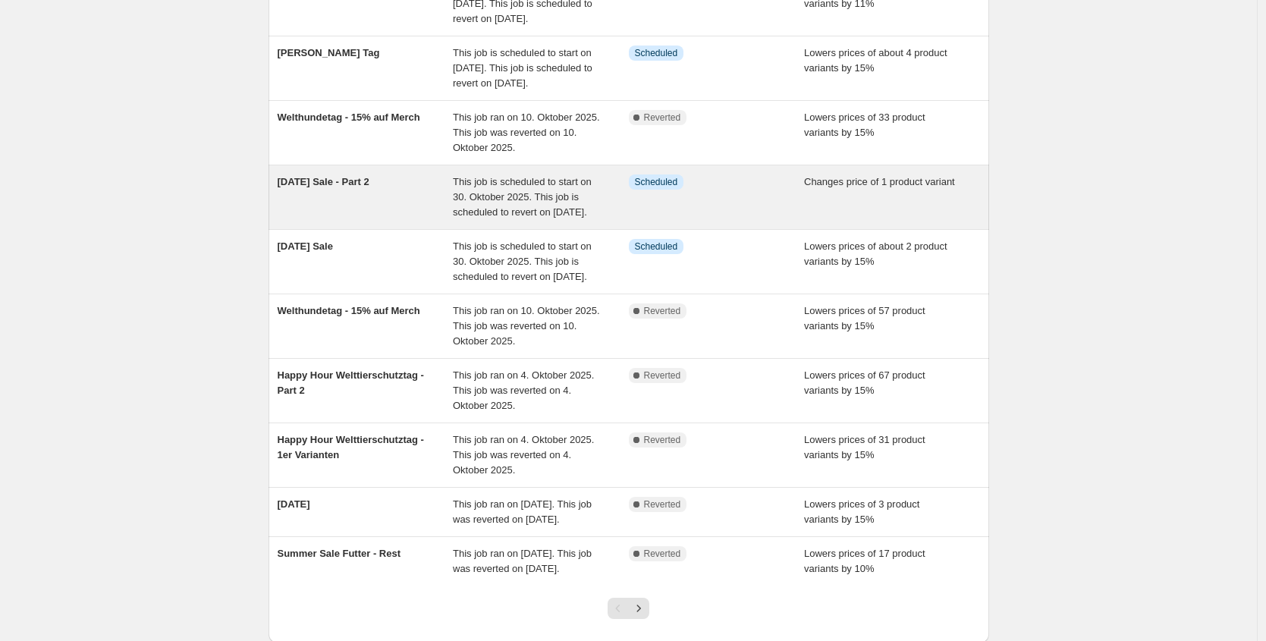
scroll to position [187, 0]
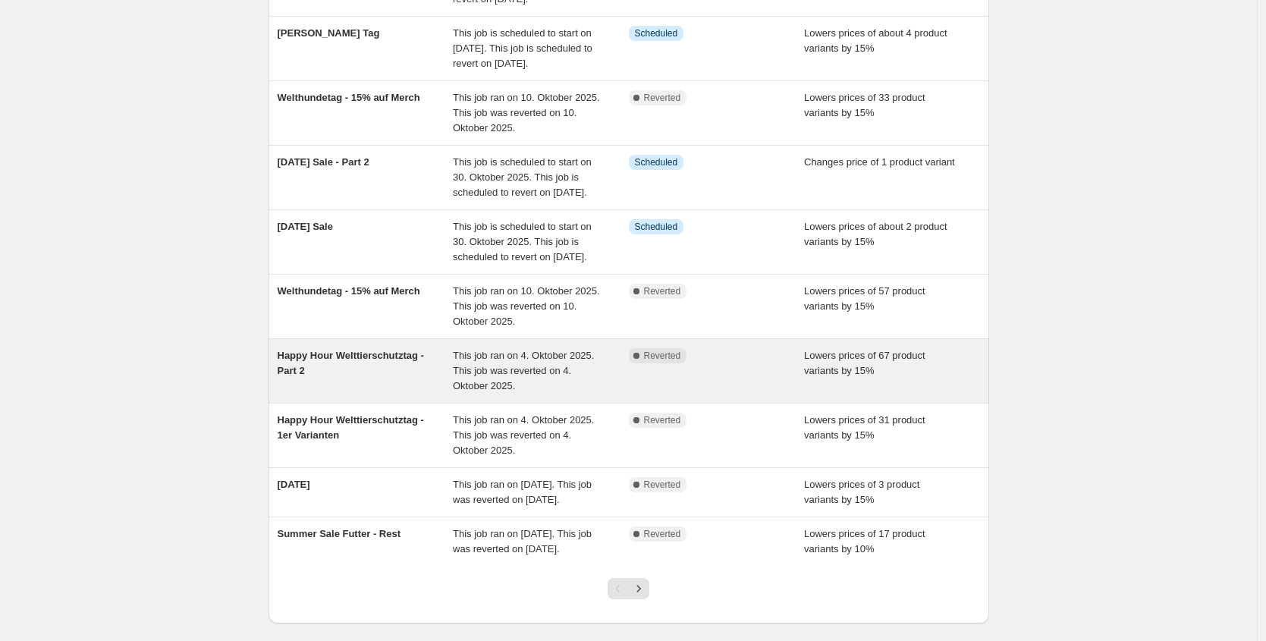
click at [438, 394] on div "Happy Hour Welttierschutztag - Part 2" at bounding box center [366, 371] width 176 height 46
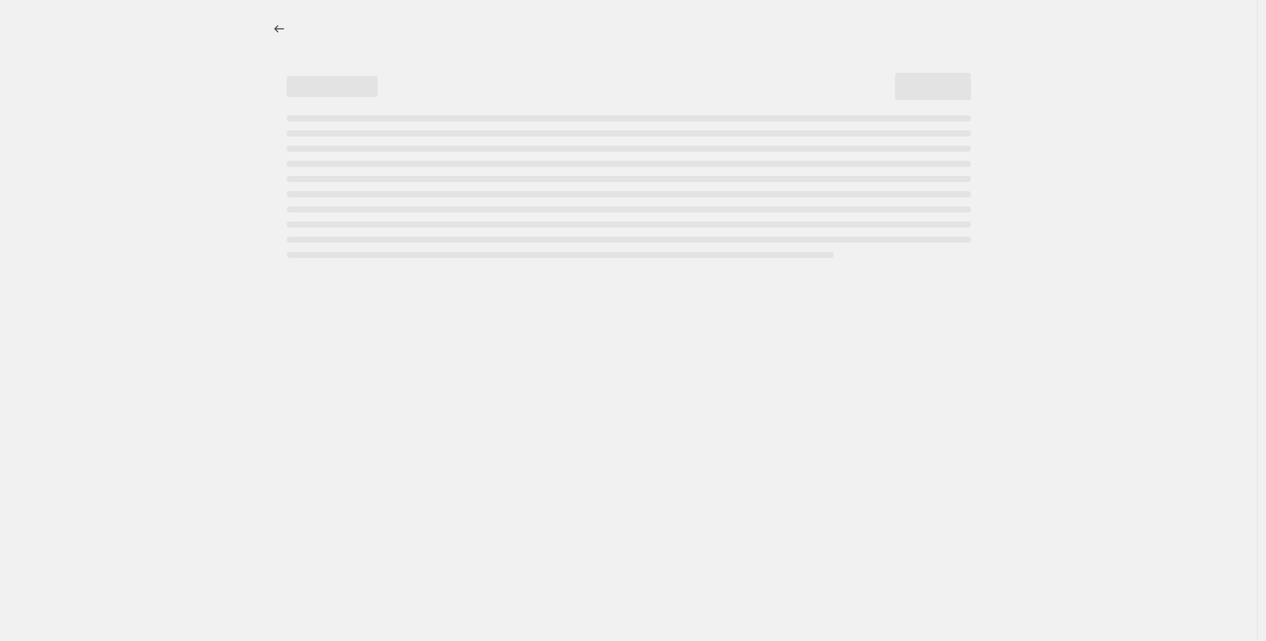
select select "percentage"
select select "no_change"
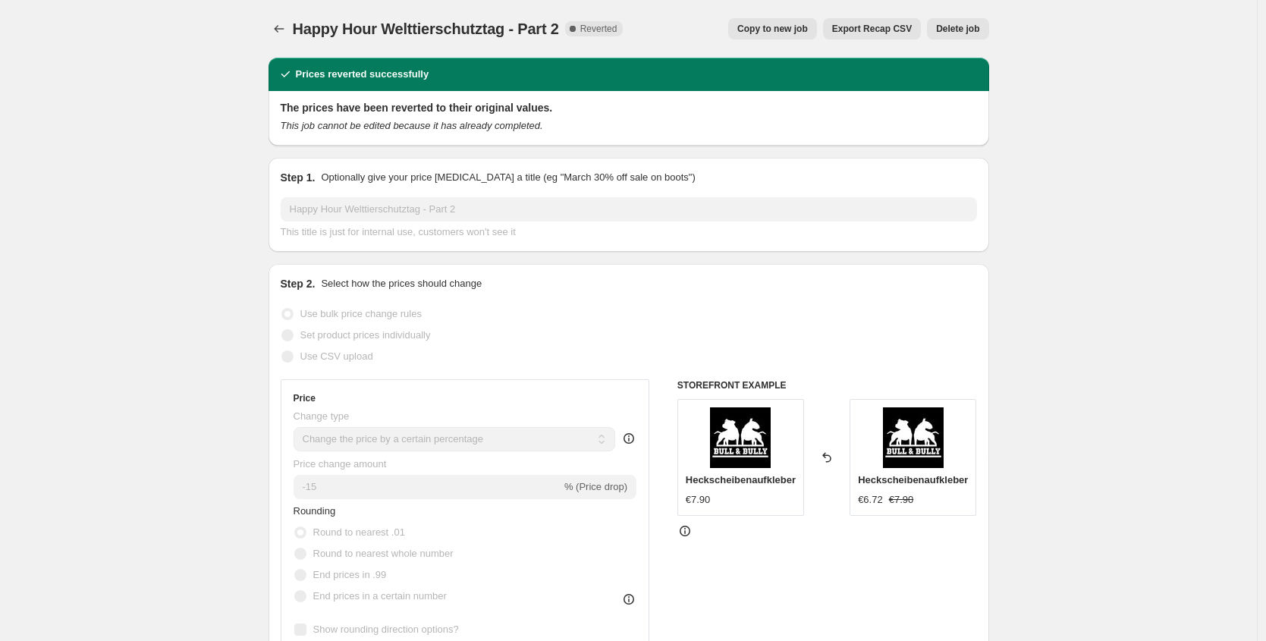
click at [801, 31] on span "Copy to new job" at bounding box center [772, 29] width 71 height 12
select select "percentage"
select select "no_change"
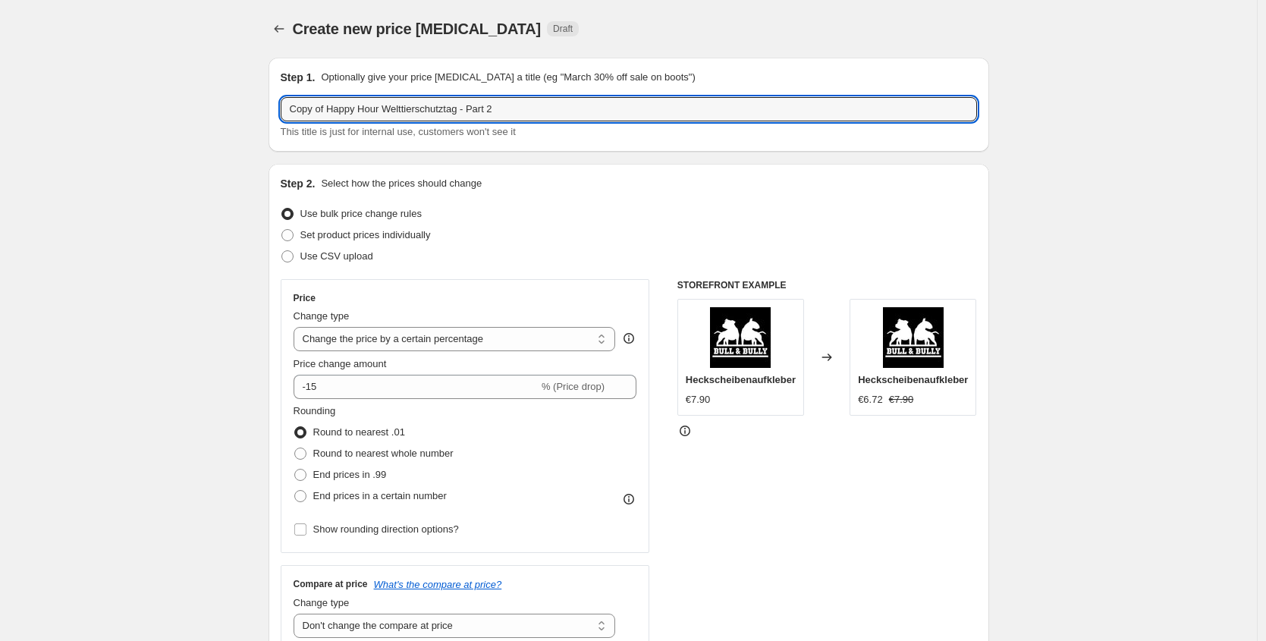
drag, startPoint x: 411, startPoint y: 107, endPoint x: -22, endPoint y: 95, distance: 433.4
click at [0, 95] on html "Home Settings Plans Skip to content Create new price [MEDICAL_DATA]. This page …" at bounding box center [633, 320] width 1266 height 641
type input "Happy Hour - [DATE] Part 2"
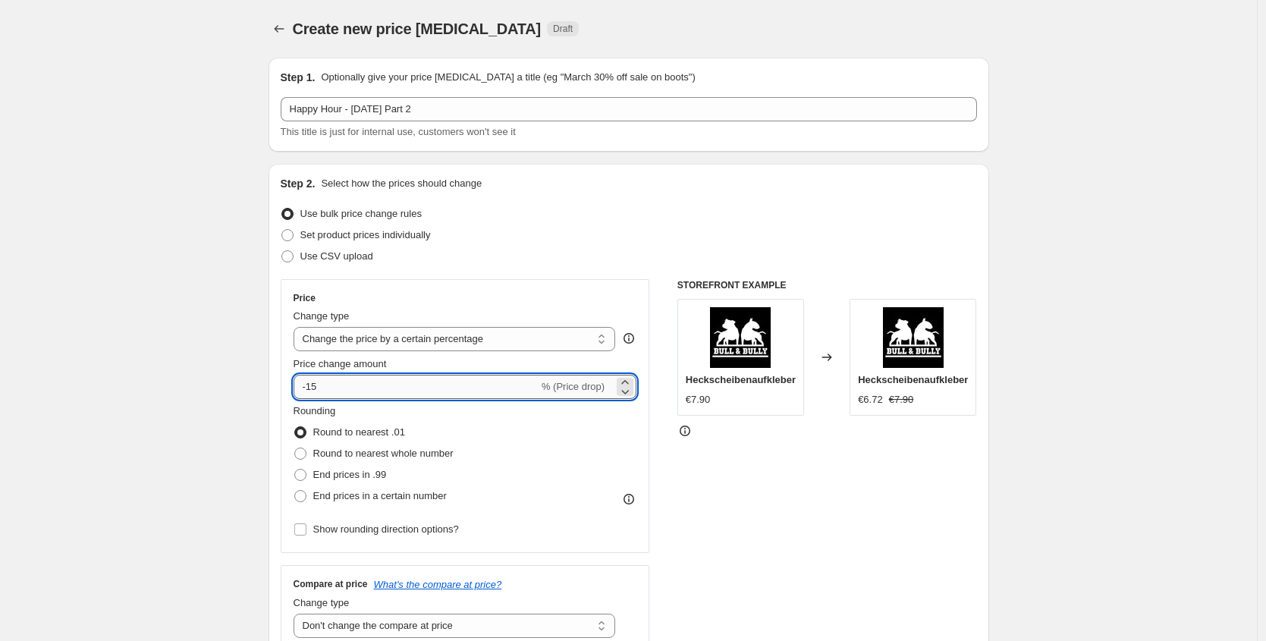
click at [362, 392] on input "-15" at bounding box center [416, 387] width 245 height 24
type input "-11"
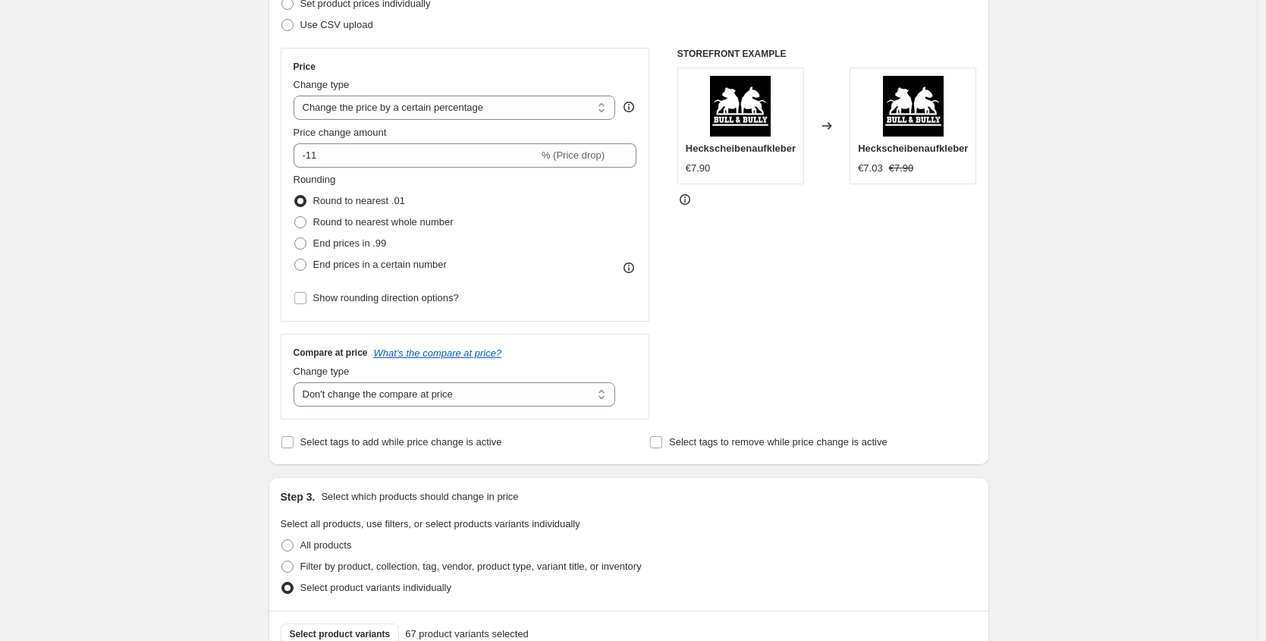
scroll to position [263, 0]
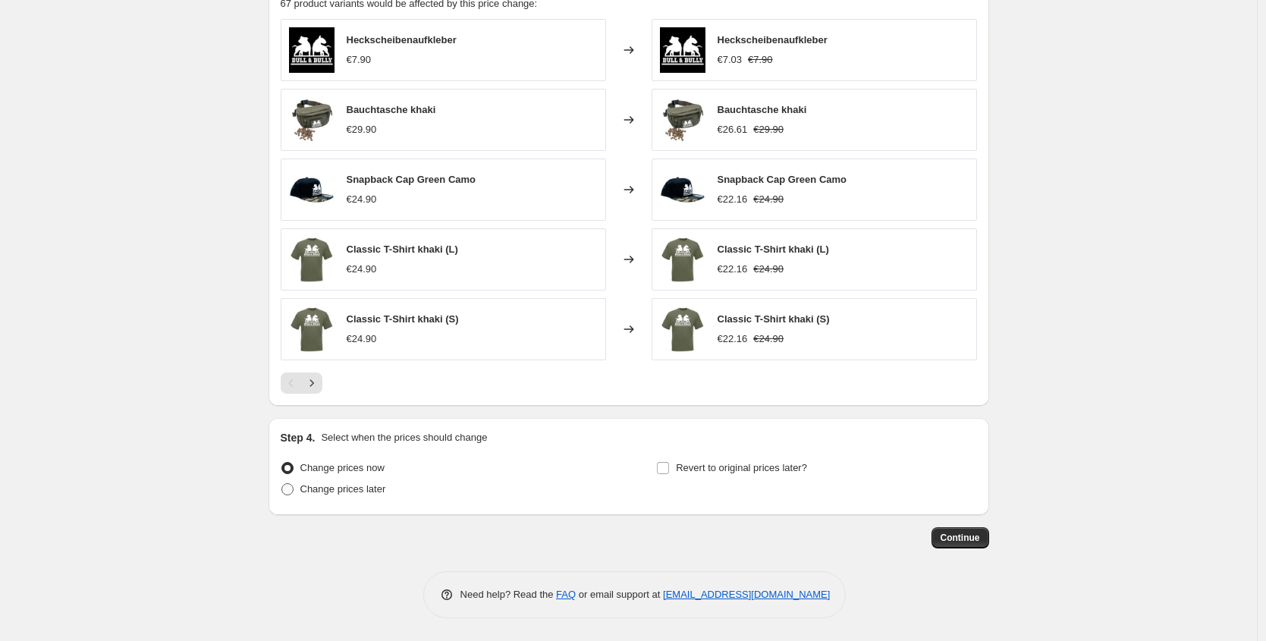
click at [372, 493] on span "Change prices later" at bounding box center [343, 488] width 86 height 11
click at [282, 484] on input "Change prices later" at bounding box center [281, 483] width 1 height 1
radio input "true"
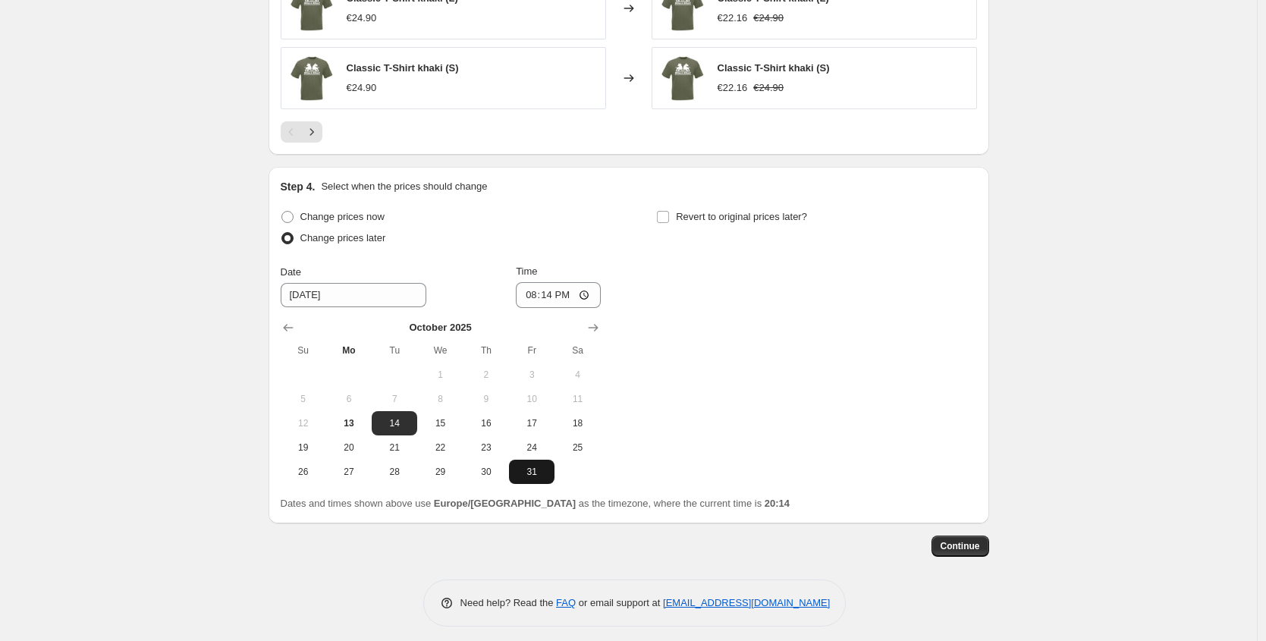
scroll to position [1181, 0]
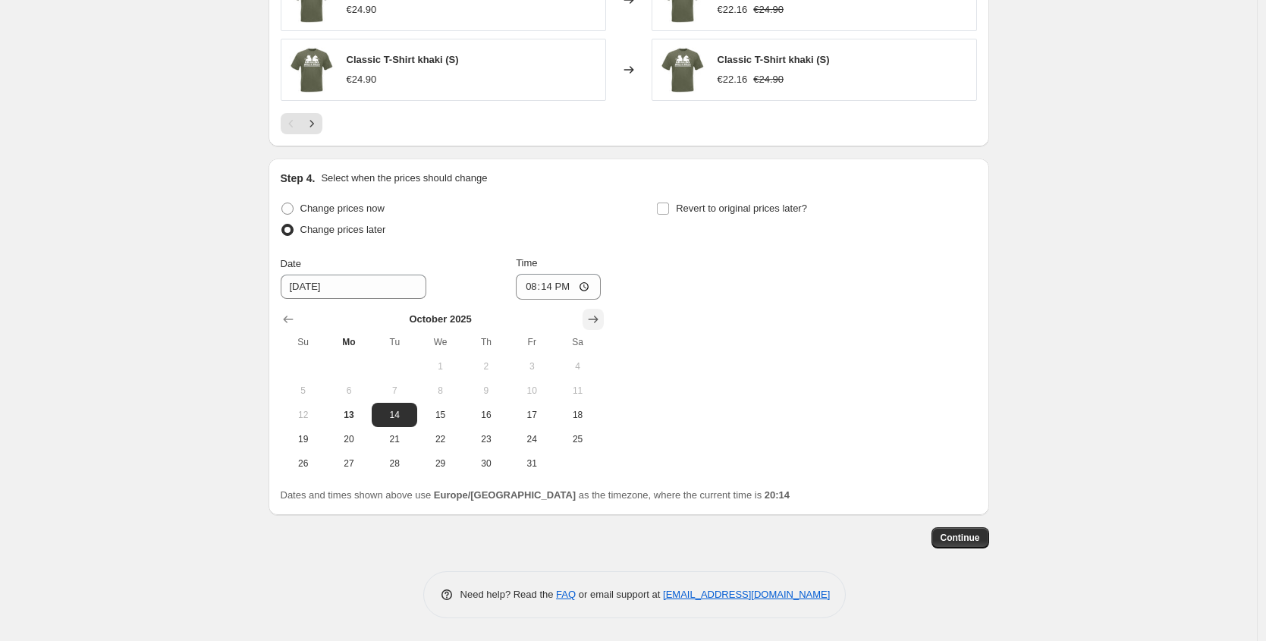
click at [601, 320] on icon "Show next month, November 2025" at bounding box center [593, 319] width 15 height 15
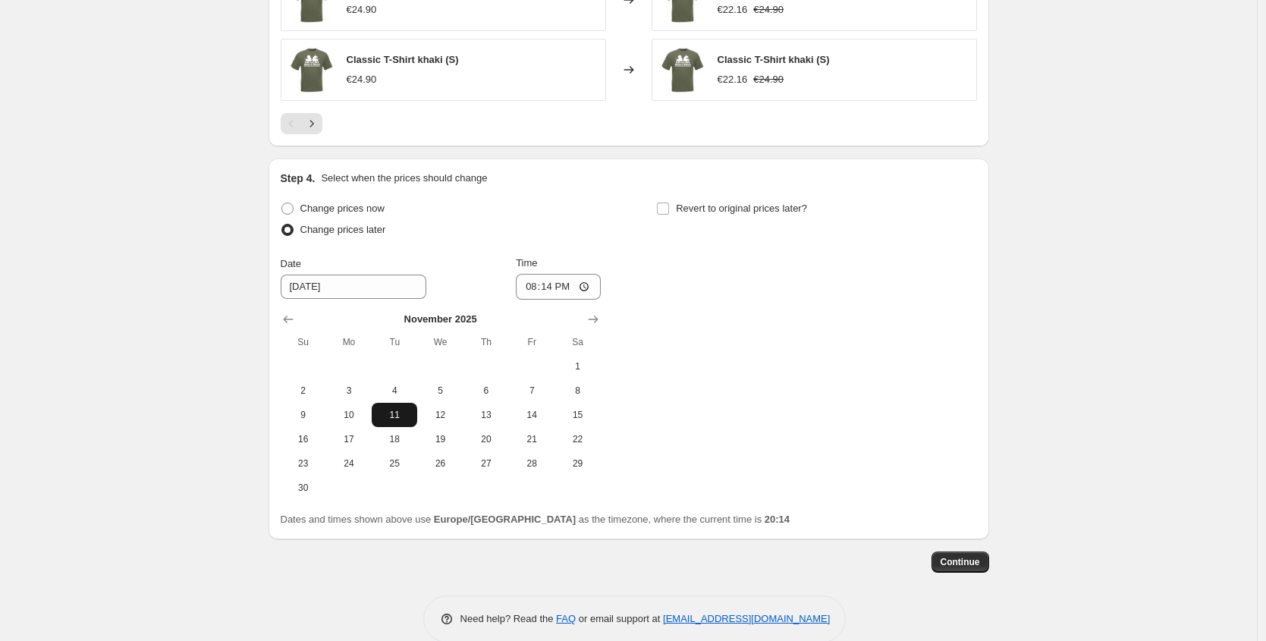
click at [393, 415] on span "11" at bounding box center [394, 415] width 33 height 12
type input "[DATE]"
click at [552, 288] on input "20:14" at bounding box center [558, 287] width 85 height 26
type input "19:50"
click at [722, 209] on span "Revert to original prices later?" at bounding box center [741, 208] width 131 height 11
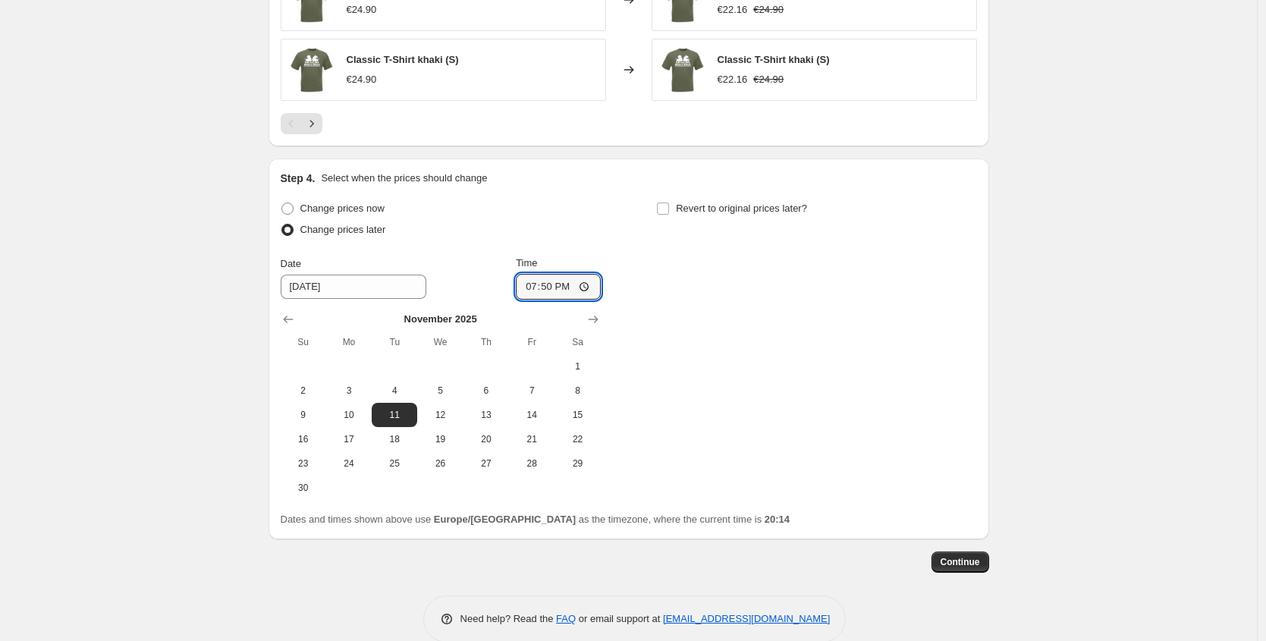
click at [669, 209] on input "Revert to original prices later?" at bounding box center [663, 209] width 12 height 12
checkbox input "true"
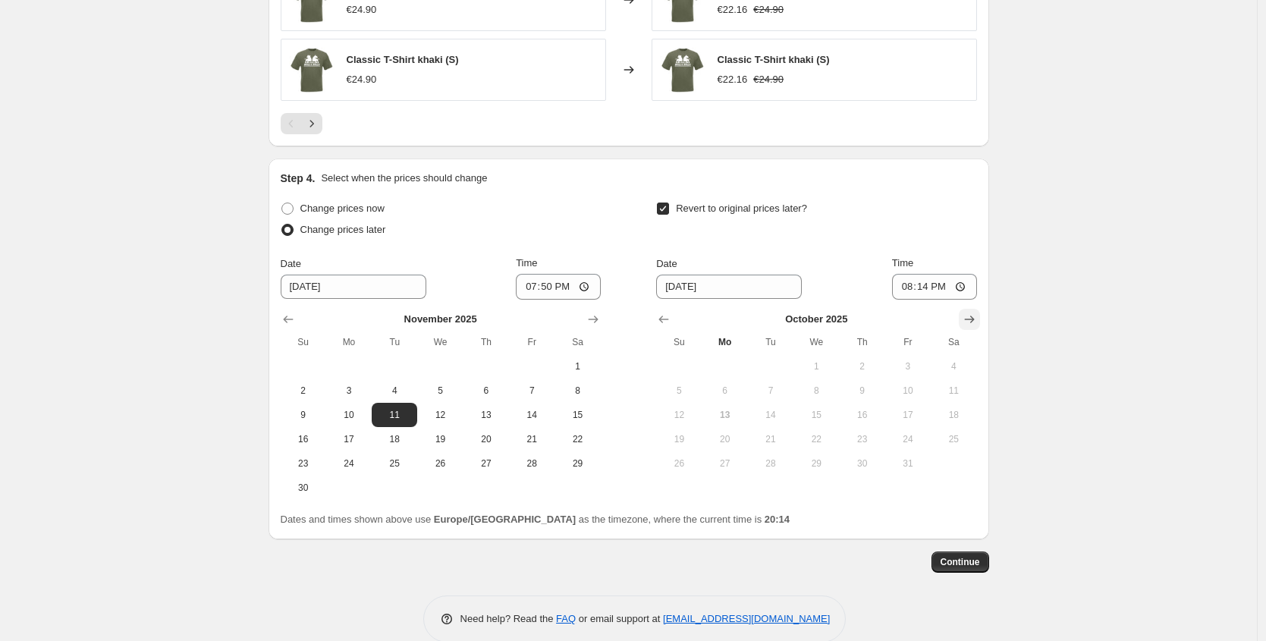
click at [970, 319] on icon "Show next month, November 2025" at bounding box center [969, 320] width 10 height 8
click at [781, 419] on span "11" at bounding box center [770, 415] width 33 height 12
type input "[DATE]"
click at [926, 285] on input "20:14" at bounding box center [934, 287] width 85 height 26
type input "21:15"
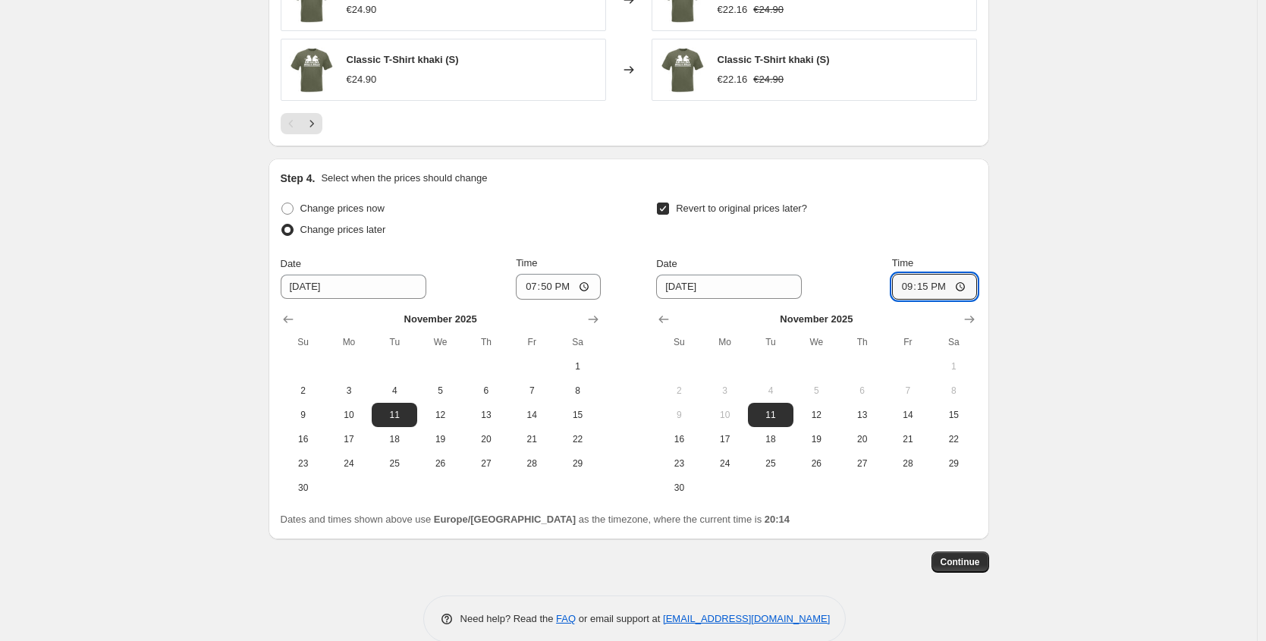
click at [967, 566] on span "Continue" at bounding box center [960, 562] width 39 height 12
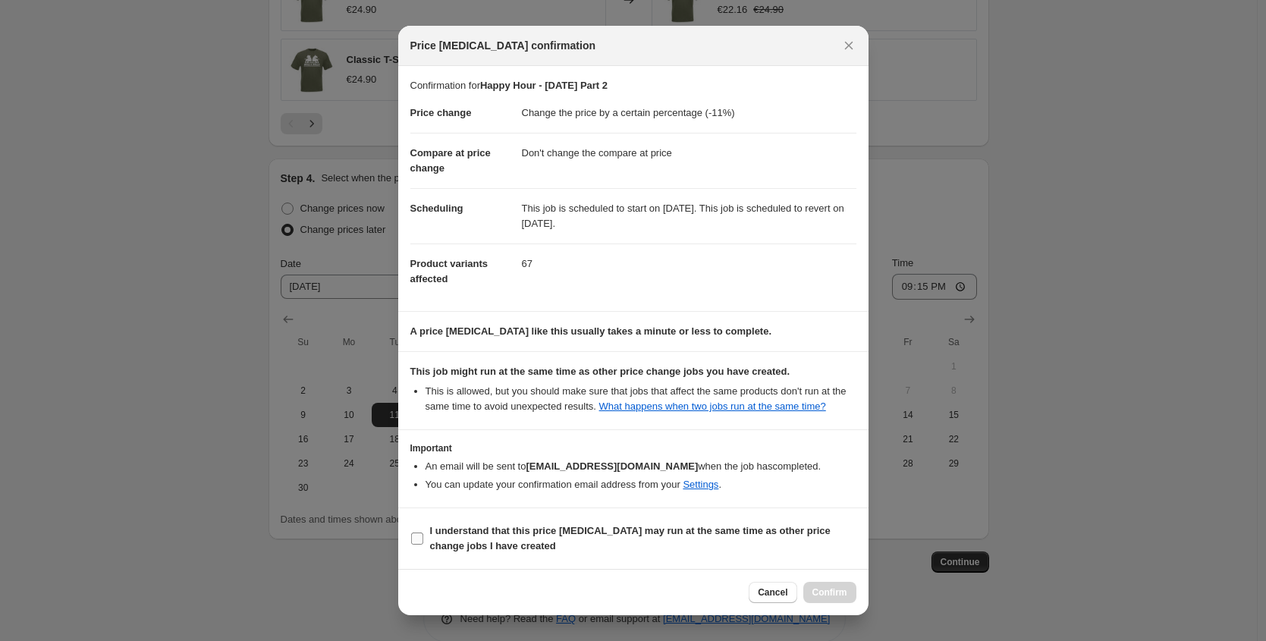
click at [448, 552] on b "I understand that this price [MEDICAL_DATA] may run at the same time as other p…" at bounding box center [630, 538] width 401 height 27
click at [423, 545] on input "I understand that this price [MEDICAL_DATA] may run at the same time as other p…" at bounding box center [417, 539] width 12 height 12
checkbox input "true"
click at [823, 590] on span "Confirm" at bounding box center [830, 592] width 35 height 12
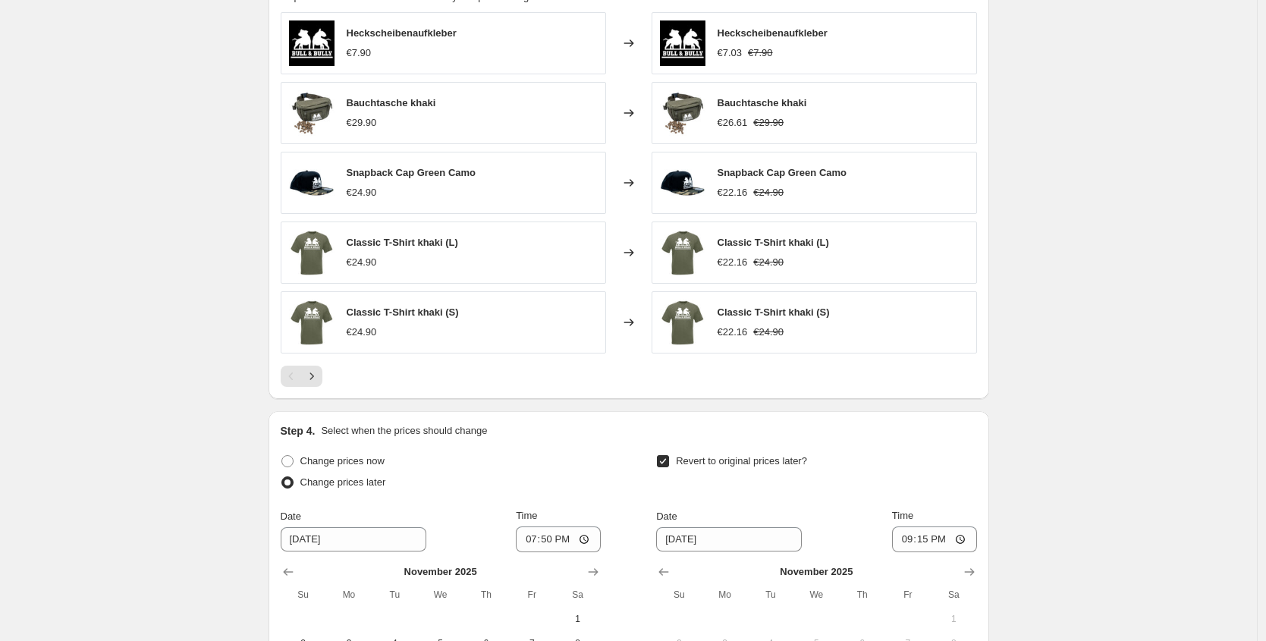
scroll to position [1023, 0]
click at [322, 382] on button "Next" at bounding box center [311, 374] width 21 height 21
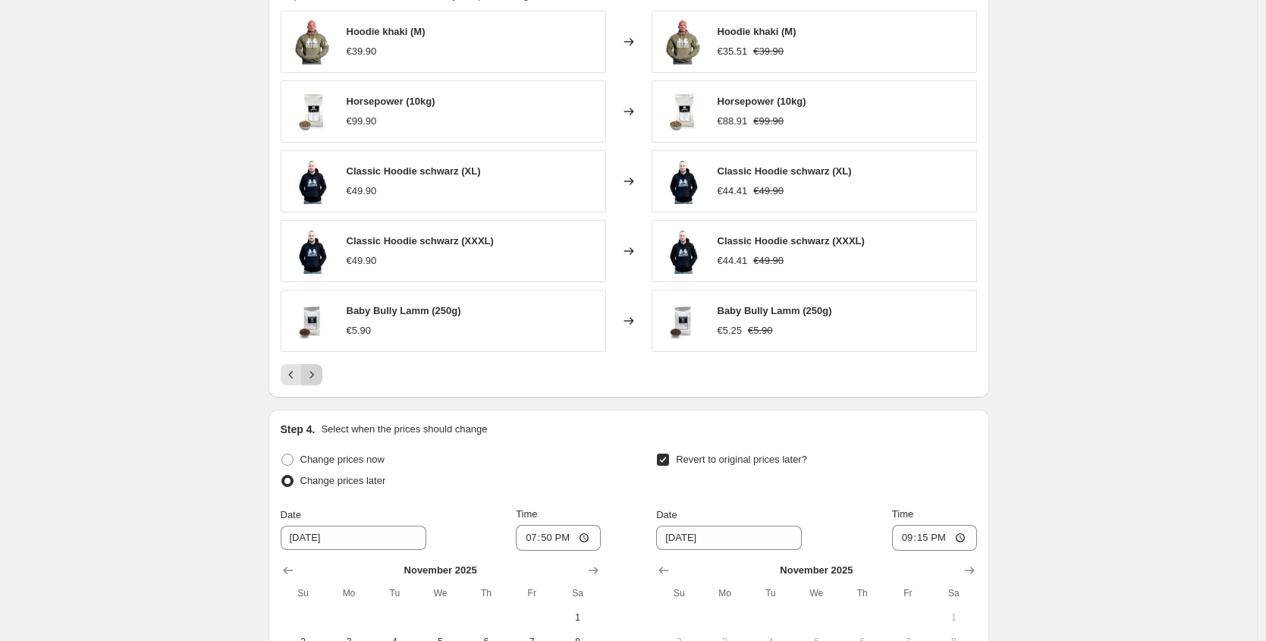
click at [320, 384] on button "Next" at bounding box center [311, 374] width 21 height 21
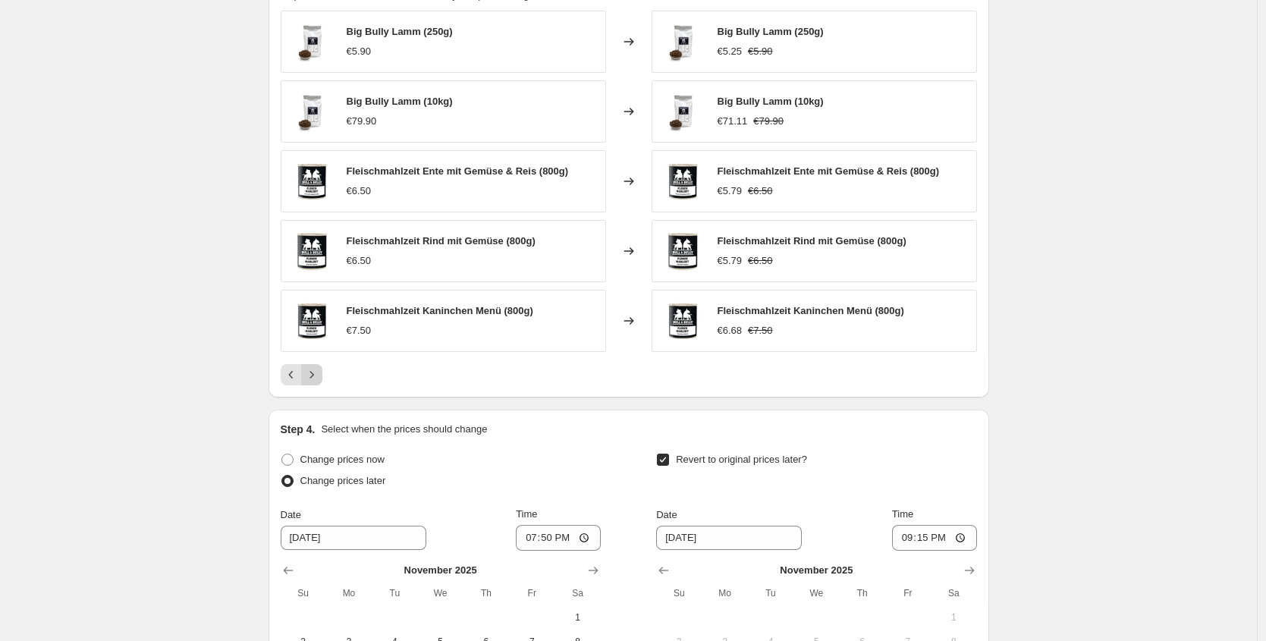
click at [320, 384] on button "Next" at bounding box center [311, 374] width 21 height 21
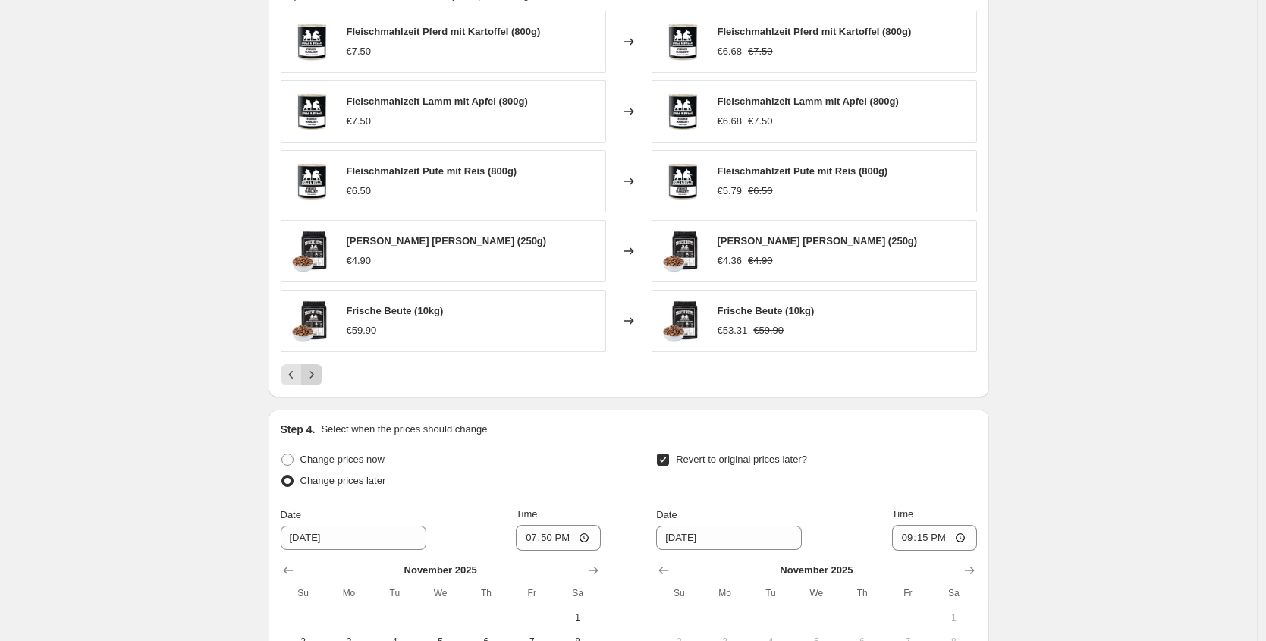
click at [315, 375] on icon "Next" at bounding box center [311, 374] width 15 height 15
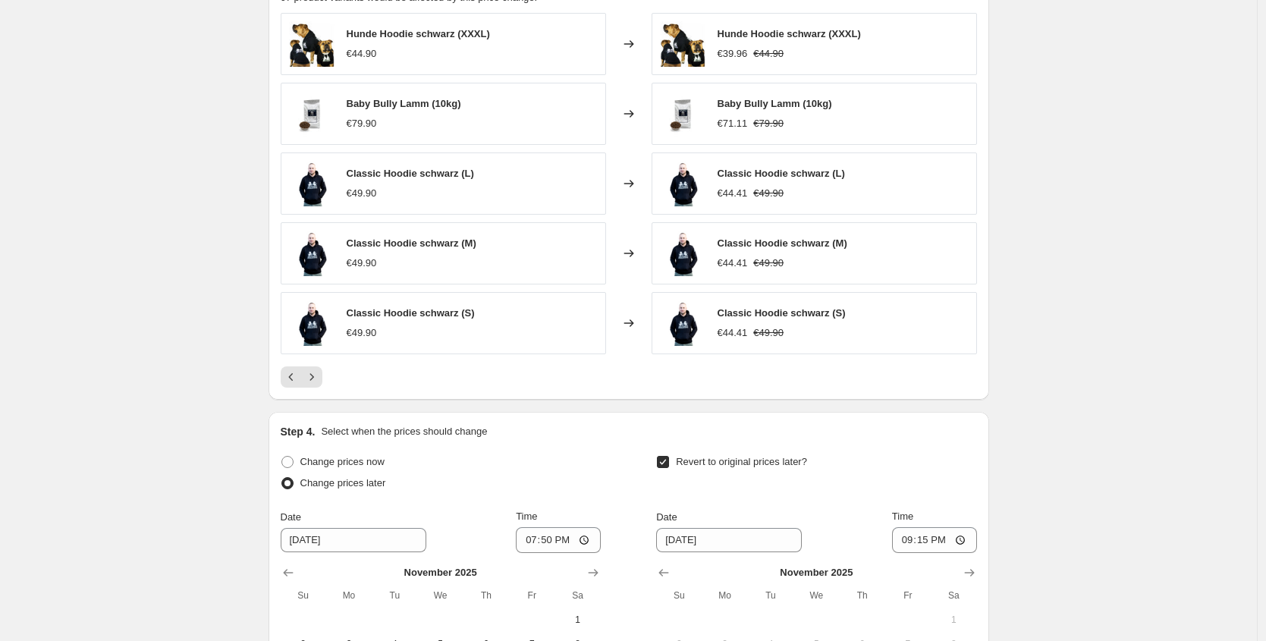
scroll to position [1020, 0]
click at [319, 380] on icon "Next" at bounding box center [311, 377] width 15 height 15
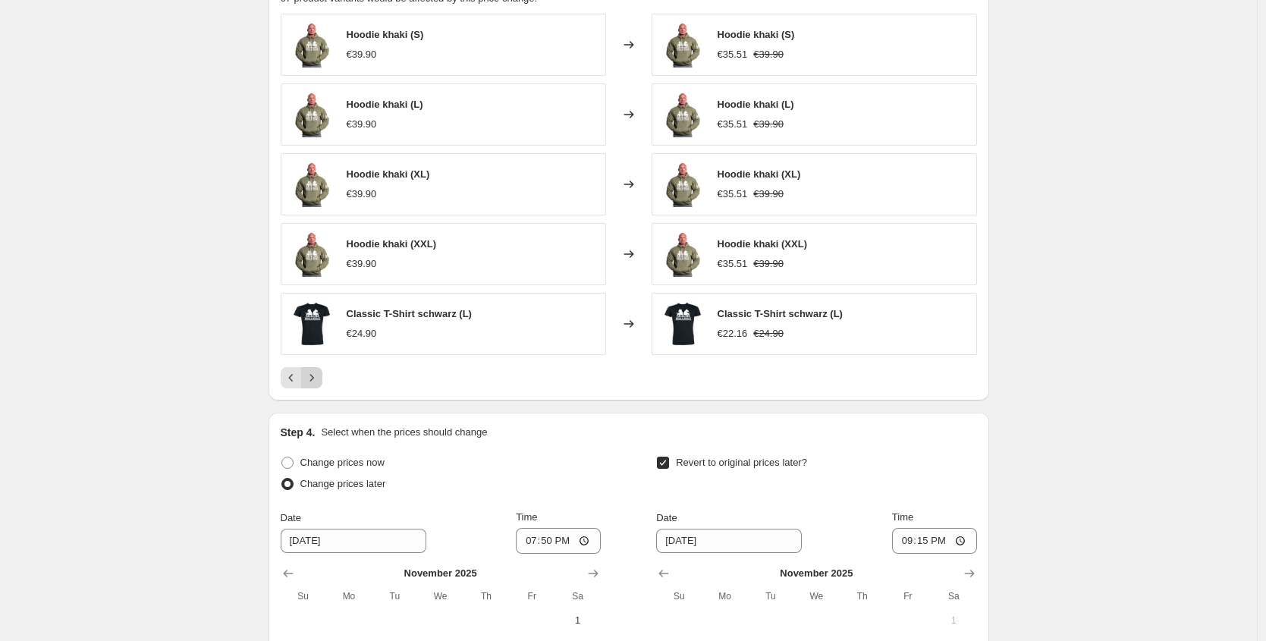
click at [319, 380] on icon "Next" at bounding box center [311, 377] width 15 height 15
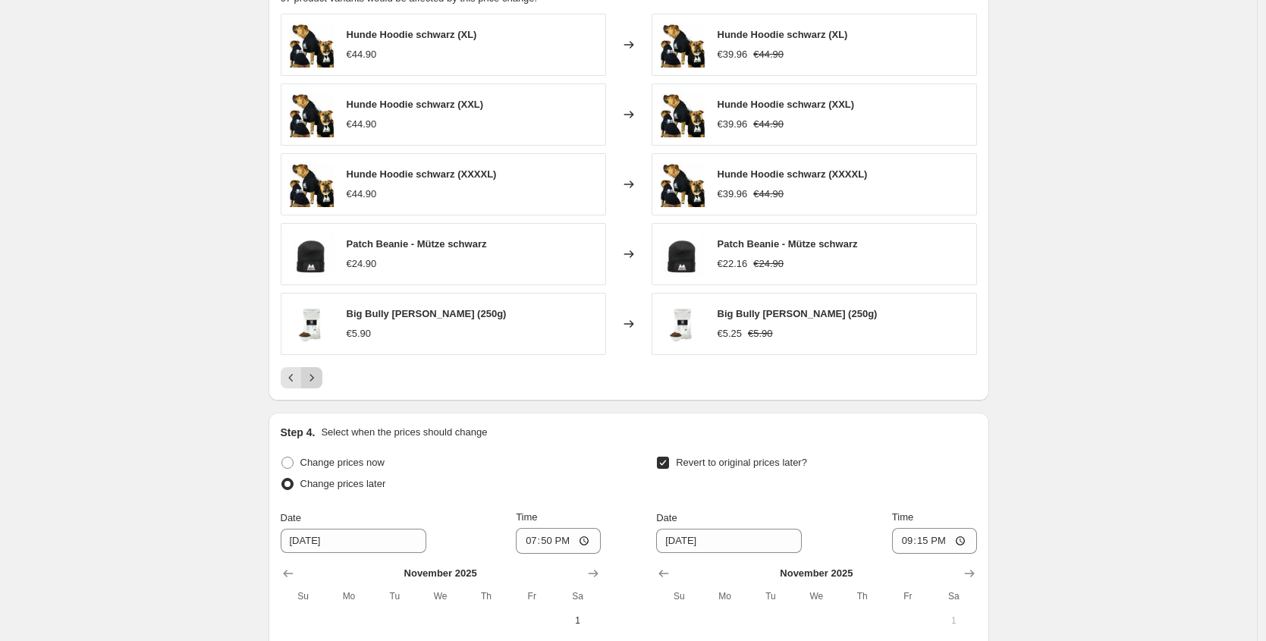
click at [319, 380] on icon "Next" at bounding box center [311, 377] width 15 height 15
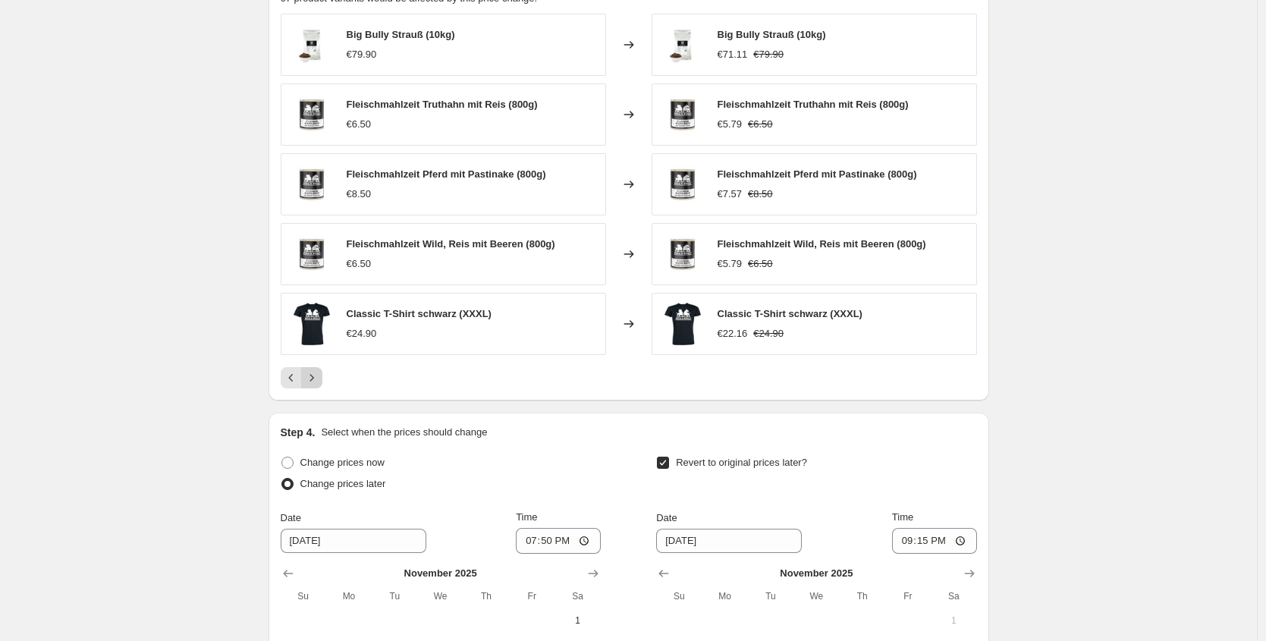
click at [319, 380] on icon "Next" at bounding box center [311, 377] width 15 height 15
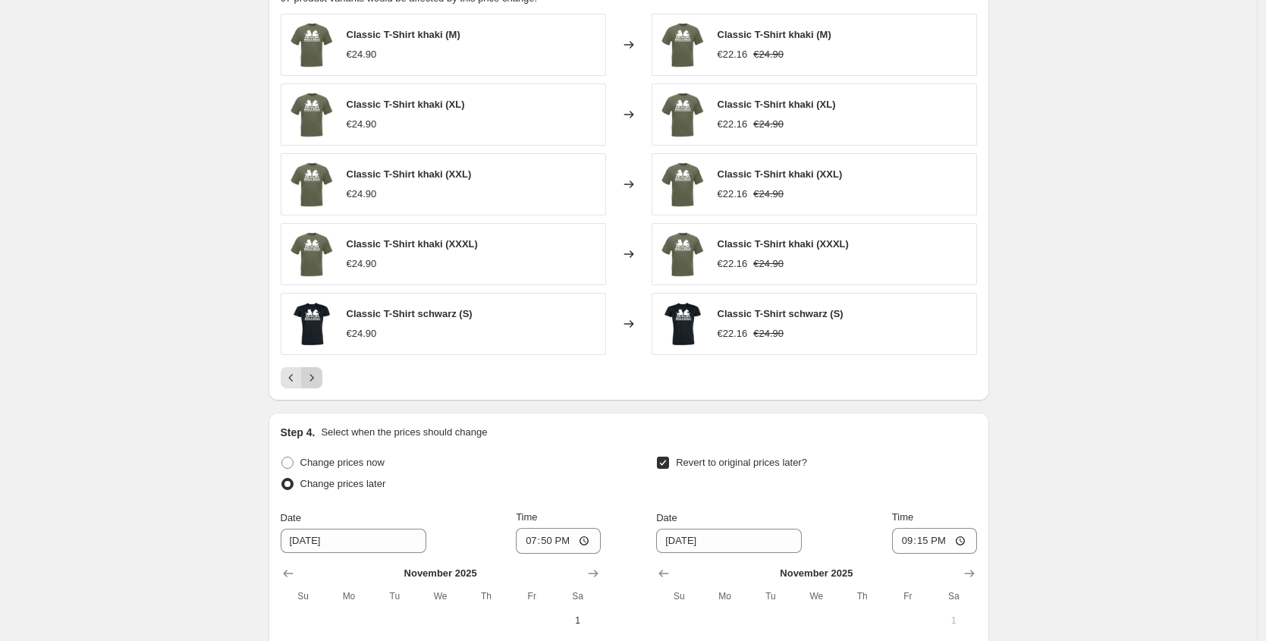
click at [319, 380] on icon "Next" at bounding box center [311, 377] width 15 height 15
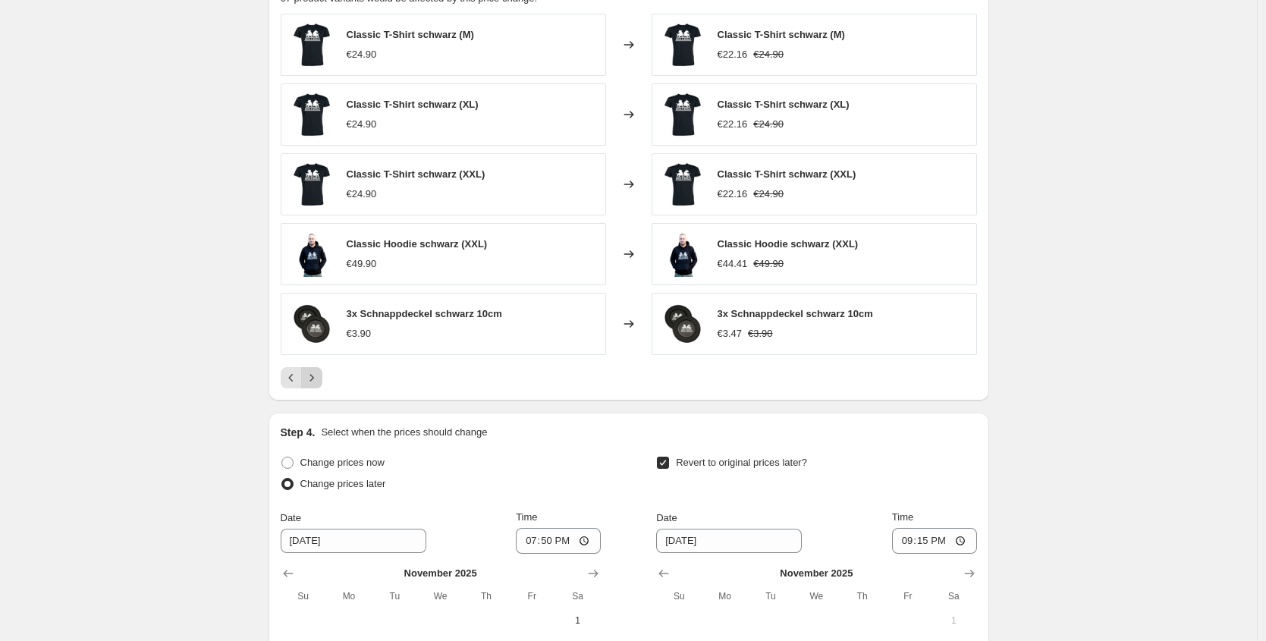
click at [319, 380] on icon "Next" at bounding box center [311, 377] width 15 height 15
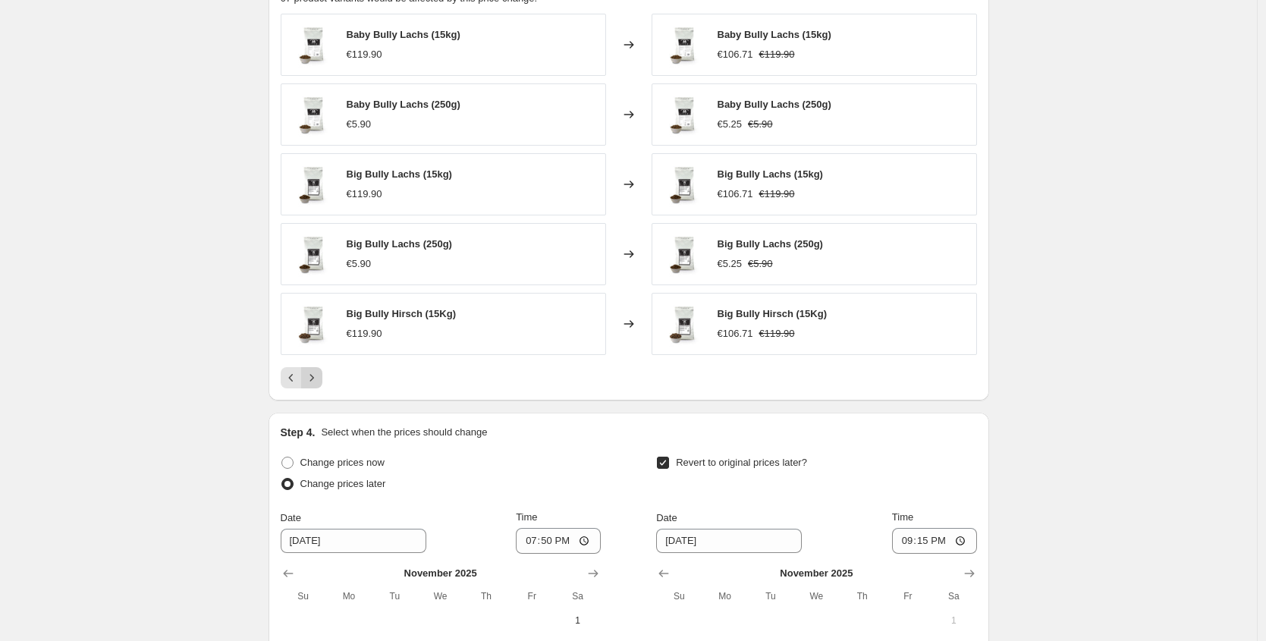
click at [319, 380] on icon "Next" at bounding box center [311, 377] width 15 height 15
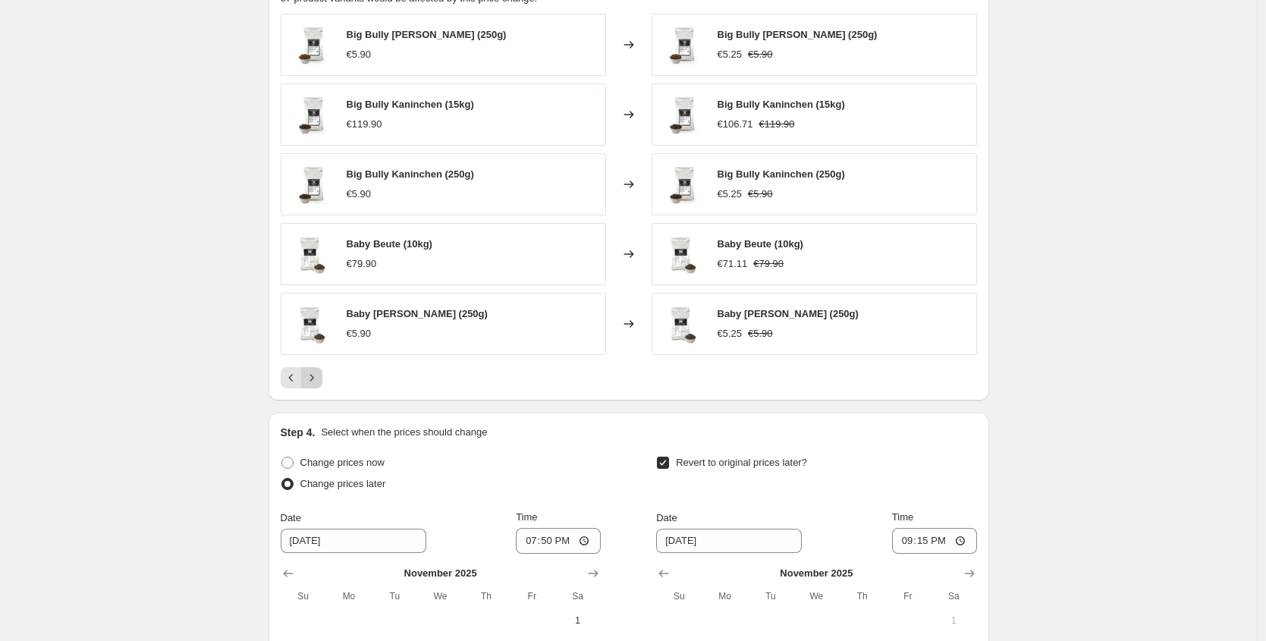
click at [319, 380] on icon "Next" at bounding box center [311, 377] width 15 height 15
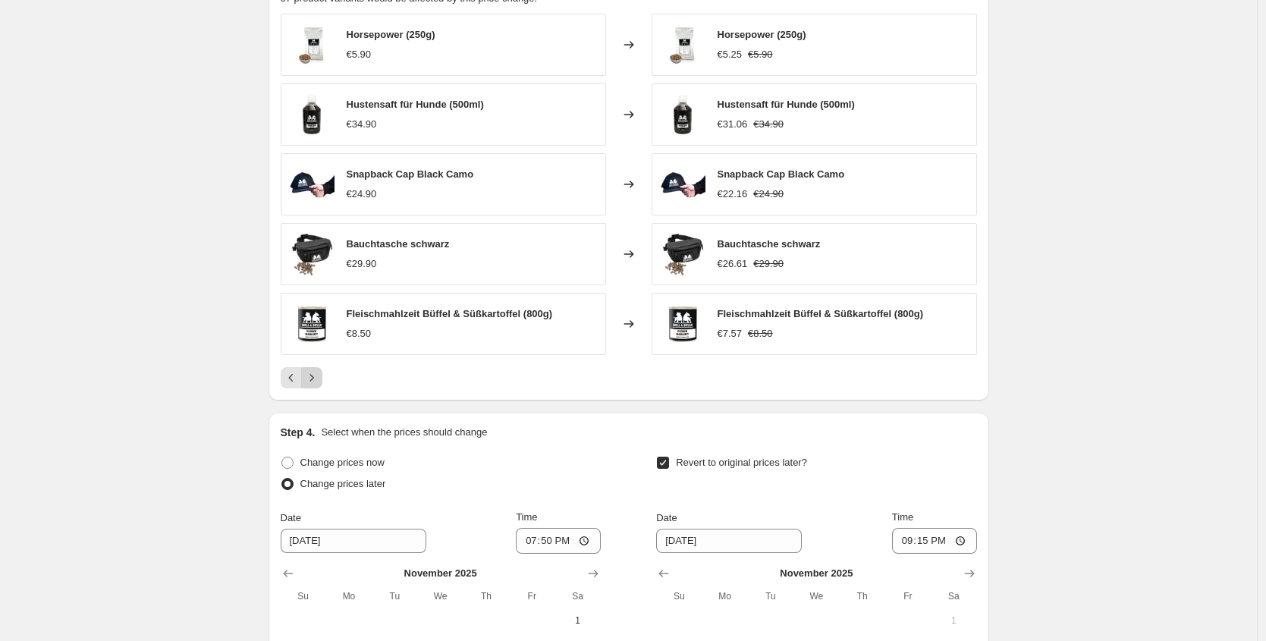
click at [319, 380] on icon "Next" at bounding box center [311, 377] width 15 height 15
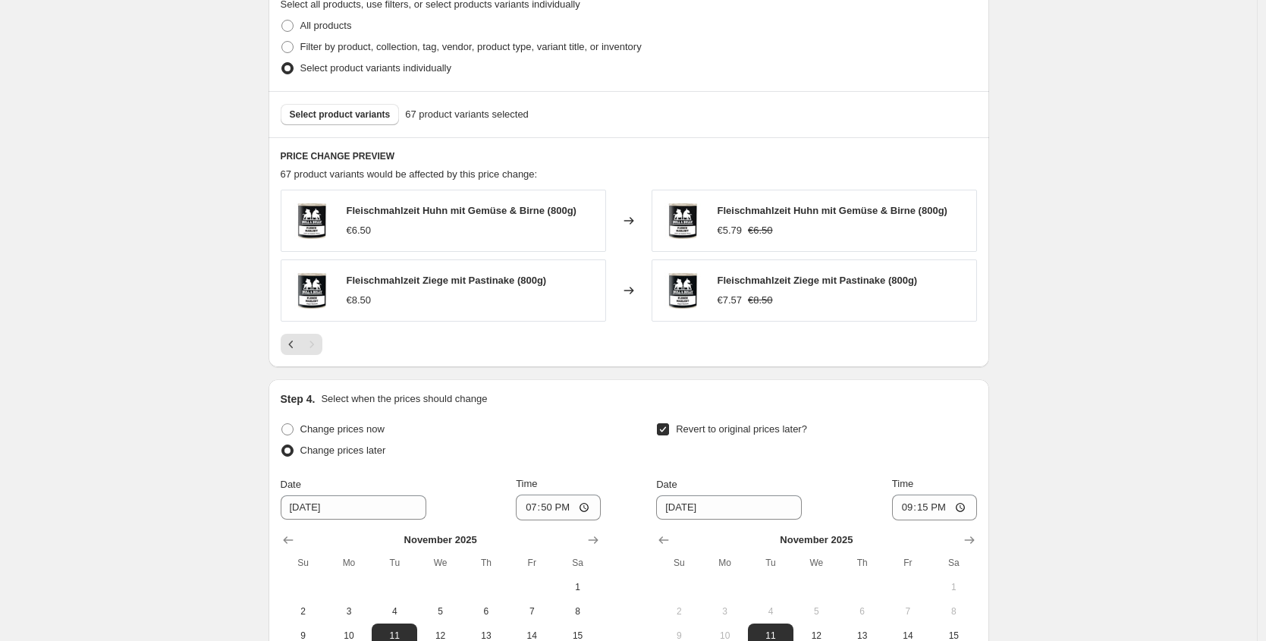
scroll to position [1089, 0]
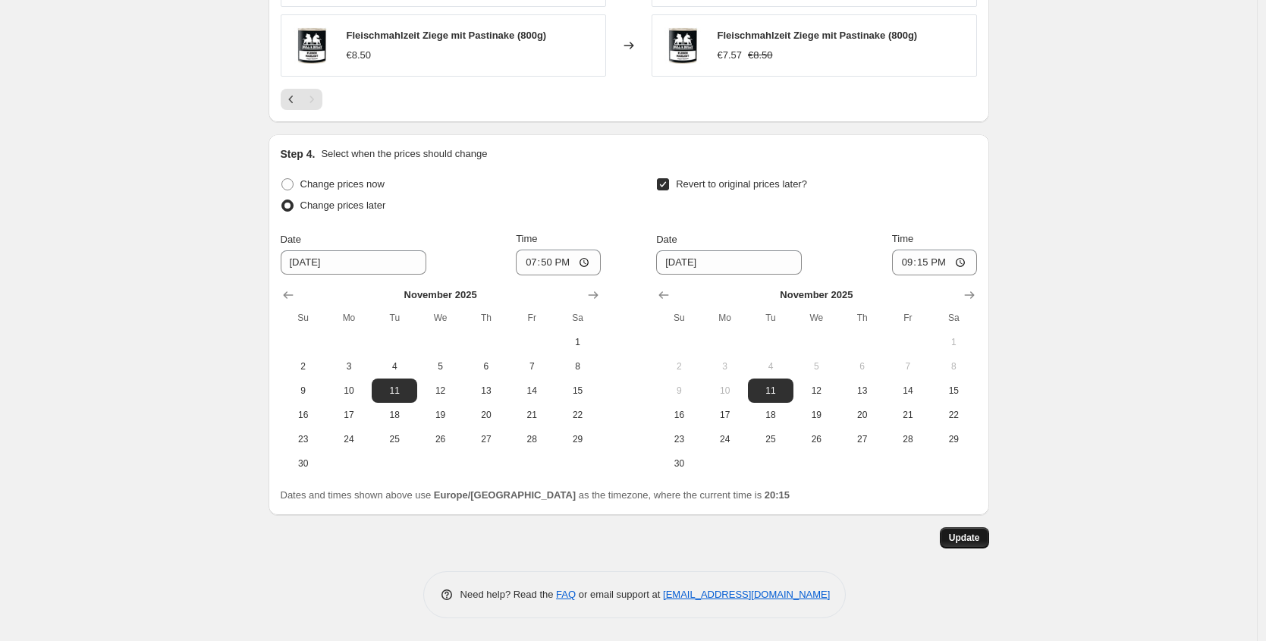
click at [980, 536] on span "Update" at bounding box center [964, 538] width 31 height 12
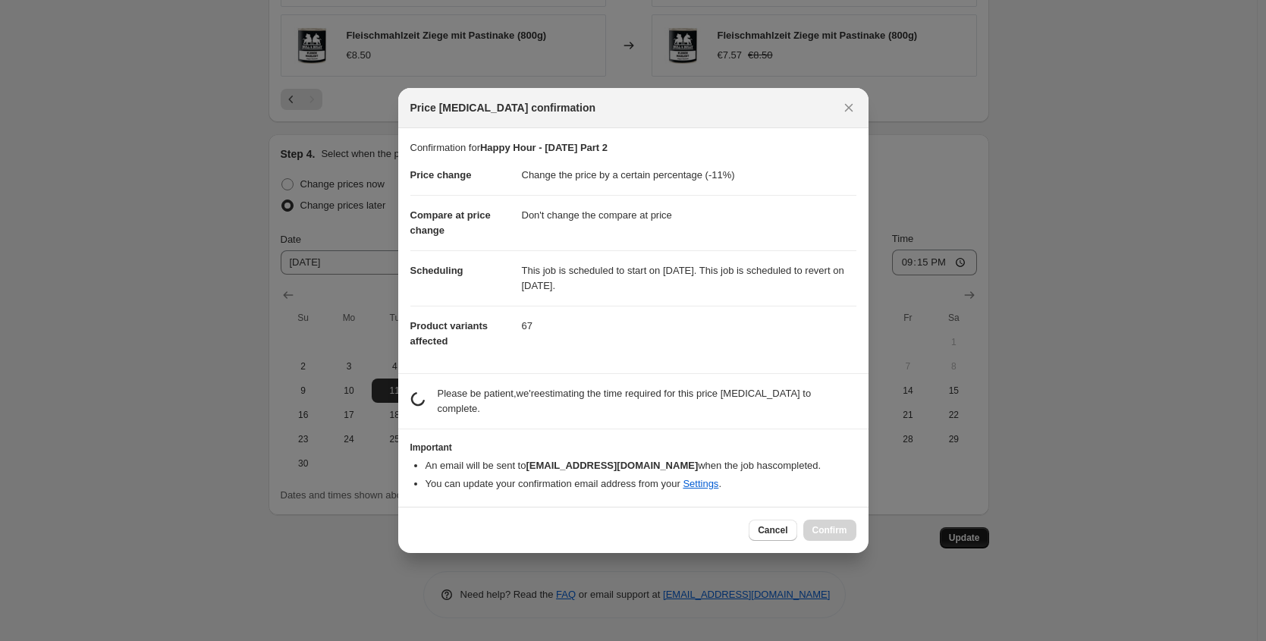
scroll to position [0, 0]
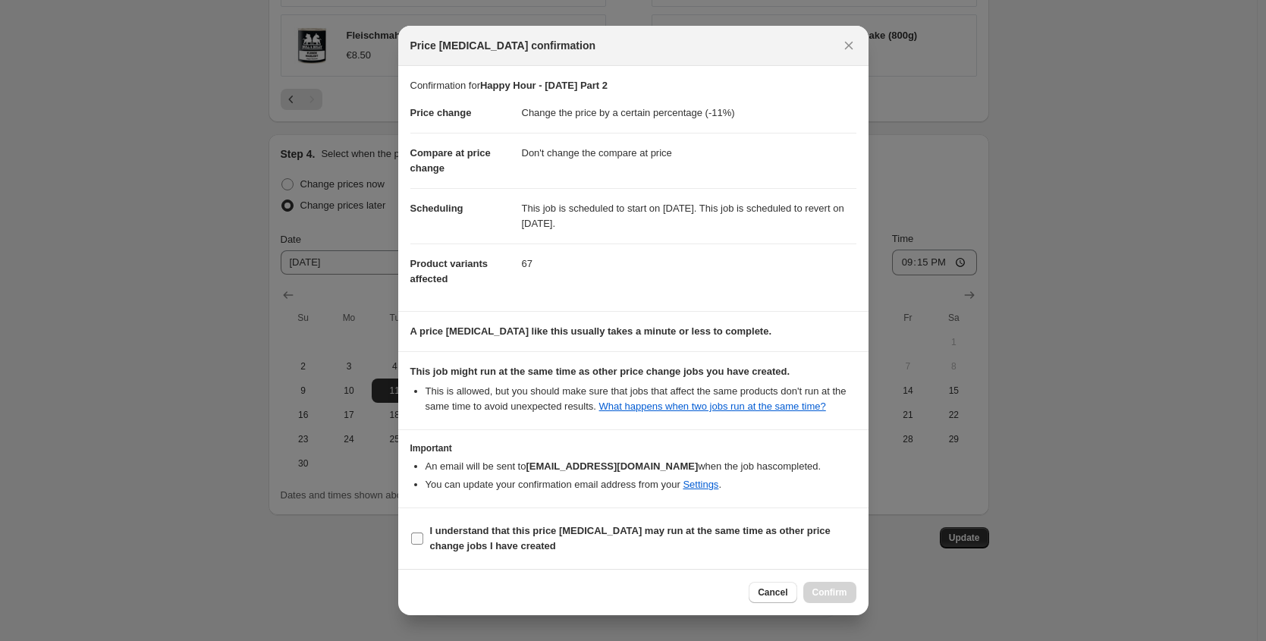
click at [557, 539] on b "I understand that this price [MEDICAL_DATA] may run at the same time as other p…" at bounding box center [630, 538] width 401 height 27
click at [423, 539] on input "I understand that this price [MEDICAL_DATA] may run at the same time as other p…" at bounding box center [417, 539] width 12 height 12
checkbox input "true"
click at [822, 586] on button "Confirm" at bounding box center [829, 592] width 53 height 21
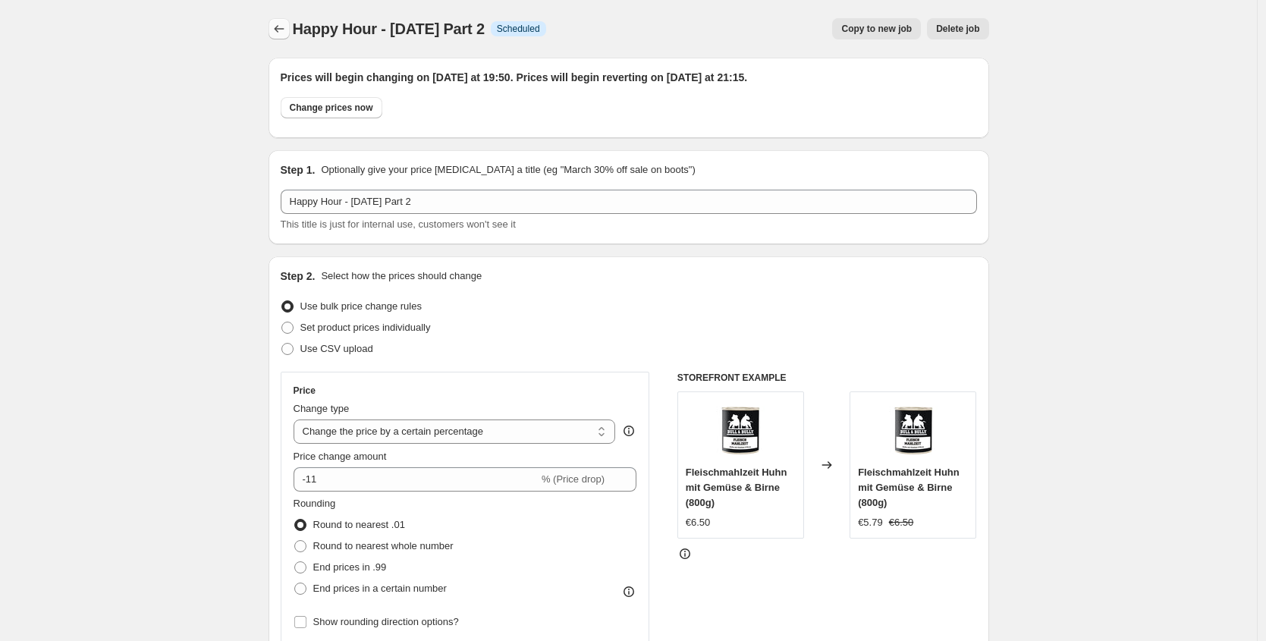
click at [286, 30] on icon "Price change jobs" at bounding box center [279, 28] width 15 height 15
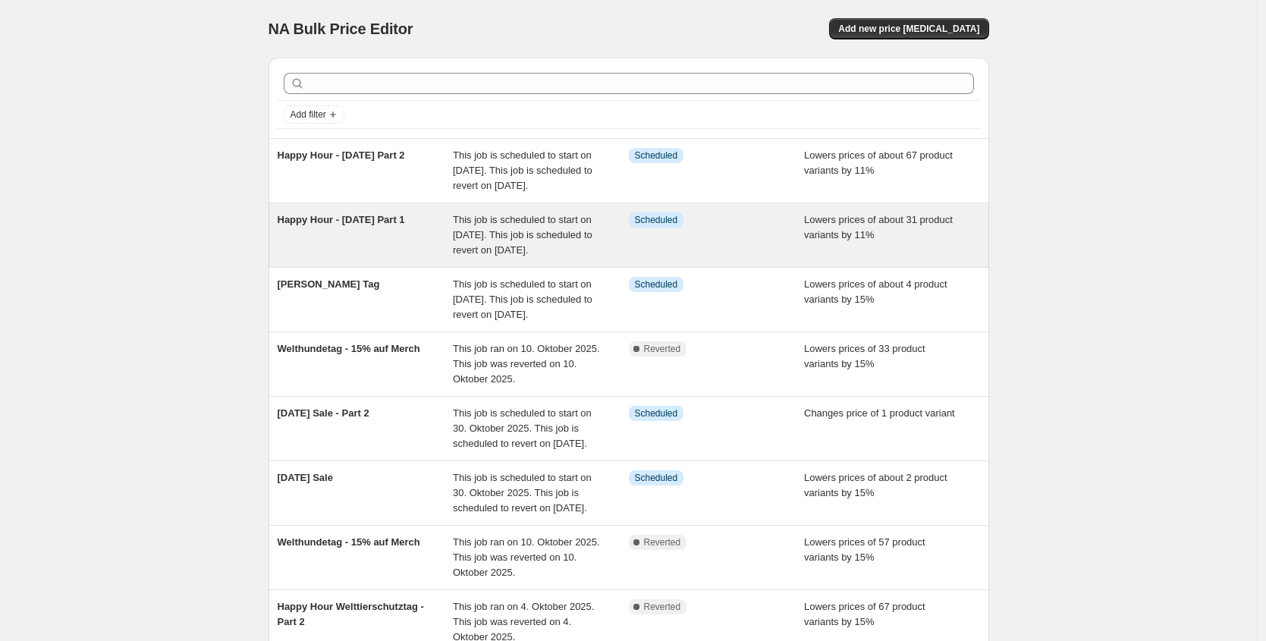
click at [437, 247] on div "Happy Hour - [DATE] Part 1" at bounding box center [366, 235] width 176 height 46
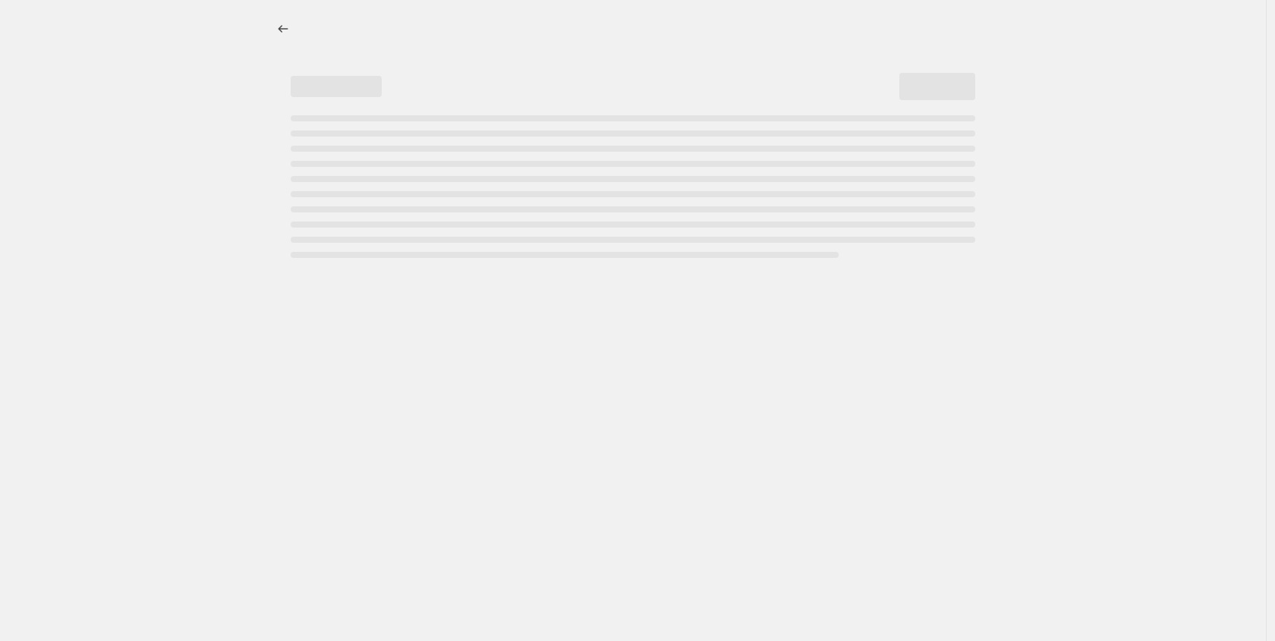
select select "percentage"
select select "no_change"
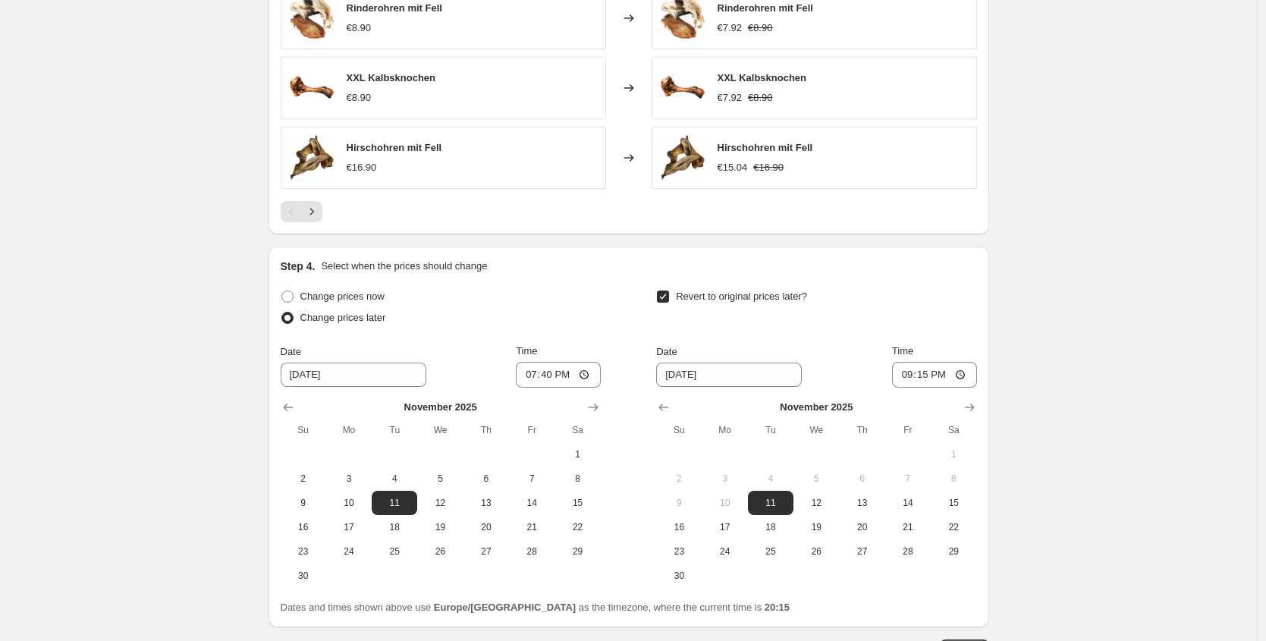
scroll to position [1196, 0]
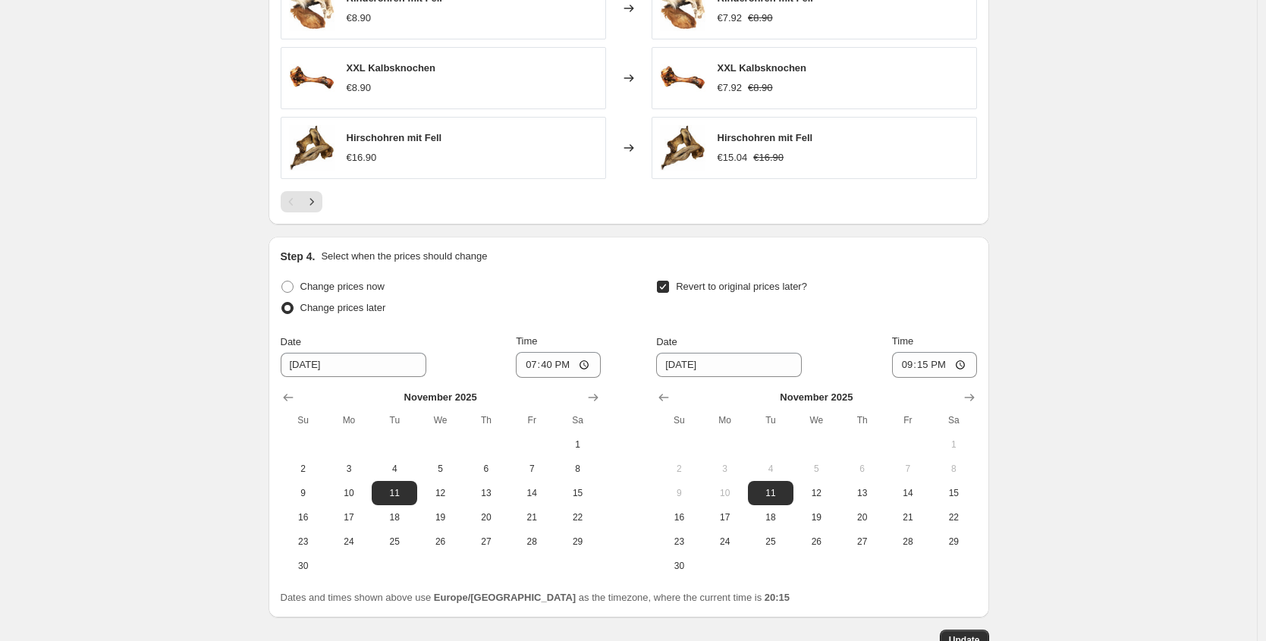
click at [309, 189] on div "XXL Pferde-Unterbein €14.90 Changed to XXL Pferde-Unterbein €13.26 €14.90 XXL S…" at bounding box center [629, 25] width 697 height 375
click at [313, 203] on icon "Next" at bounding box center [311, 201] width 15 height 15
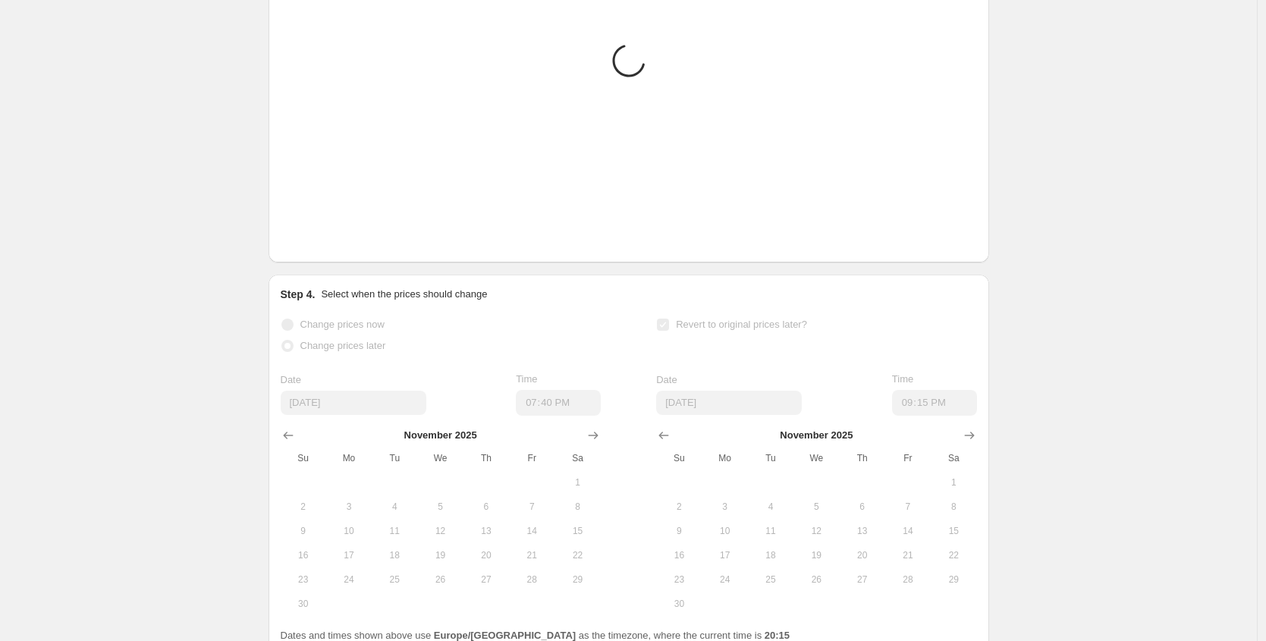
scroll to position [887, 0]
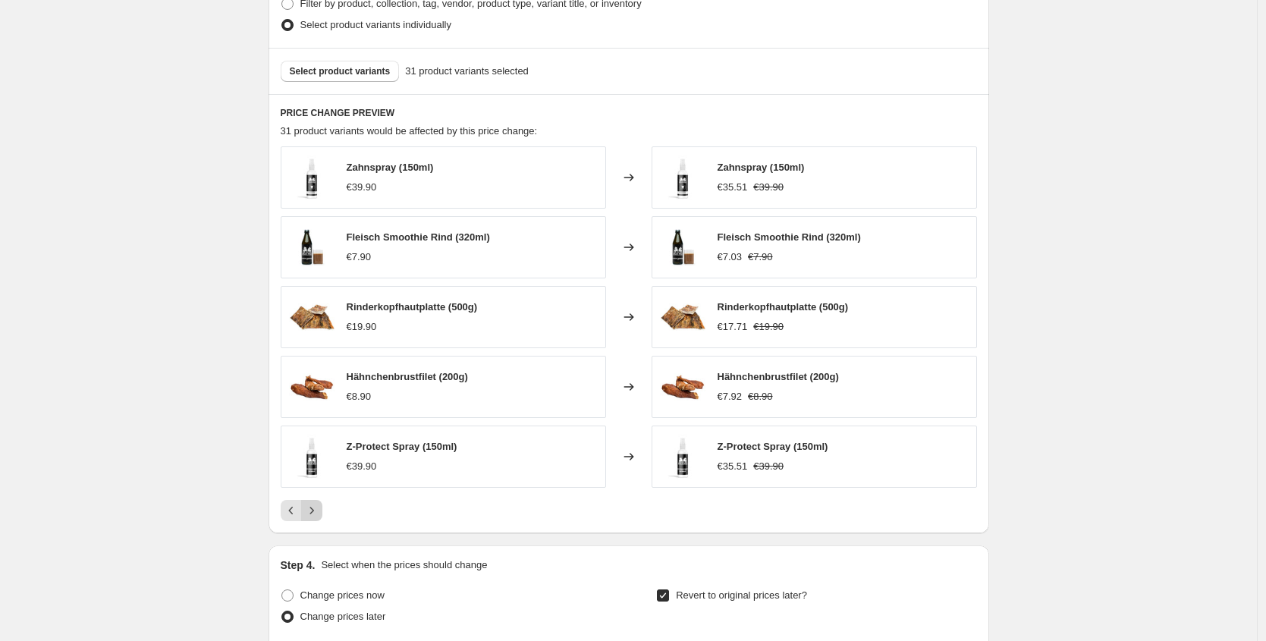
click at [312, 506] on icon "Next" at bounding box center [311, 510] width 15 height 15
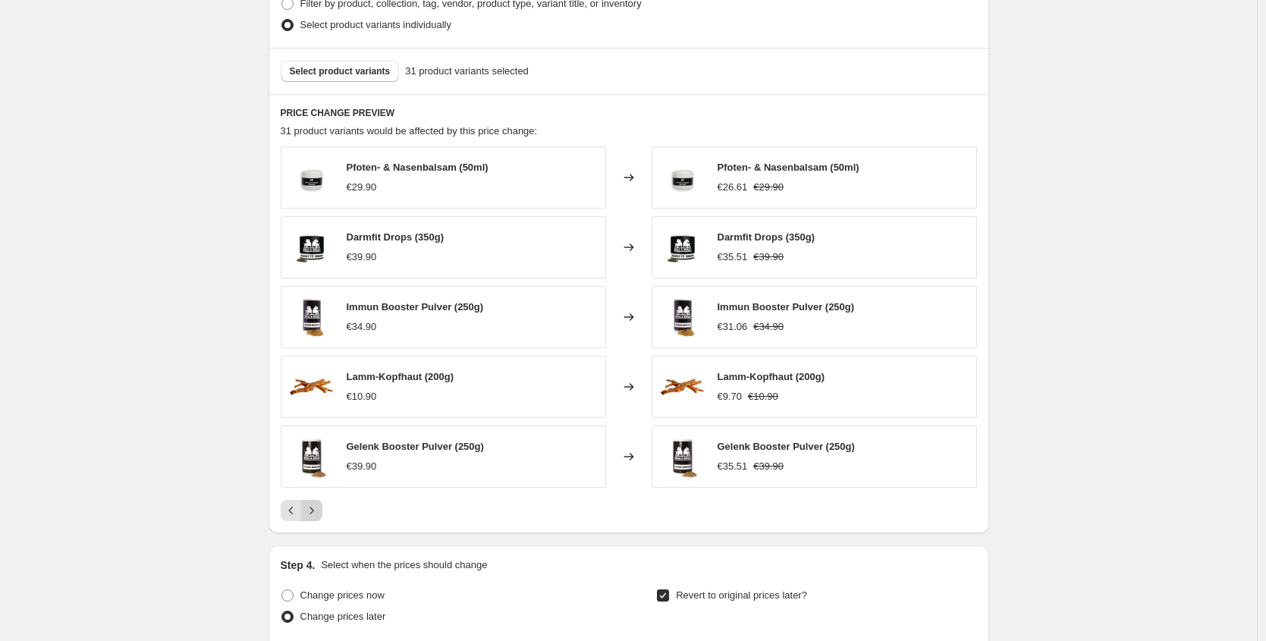
click at [312, 506] on icon "Next" at bounding box center [311, 510] width 15 height 15
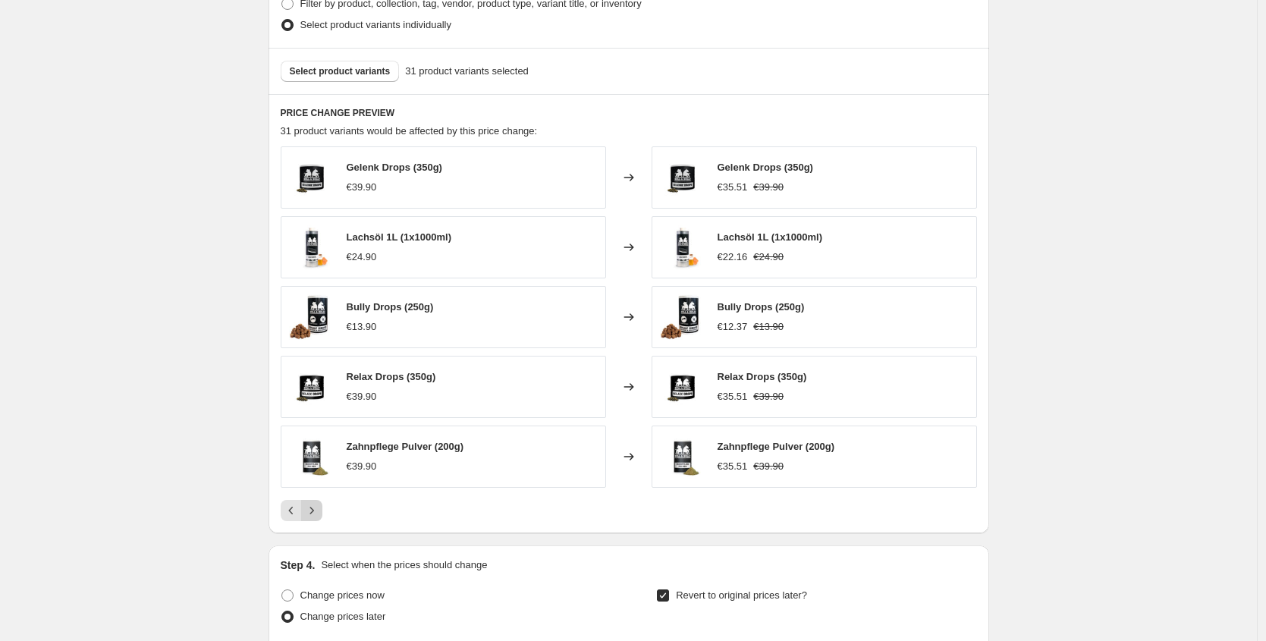
click at [312, 506] on icon "Next" at bounding box center [311, 510] width 15 height 15
